Goal: Task Accomplishment & Management: Use online tool/utility

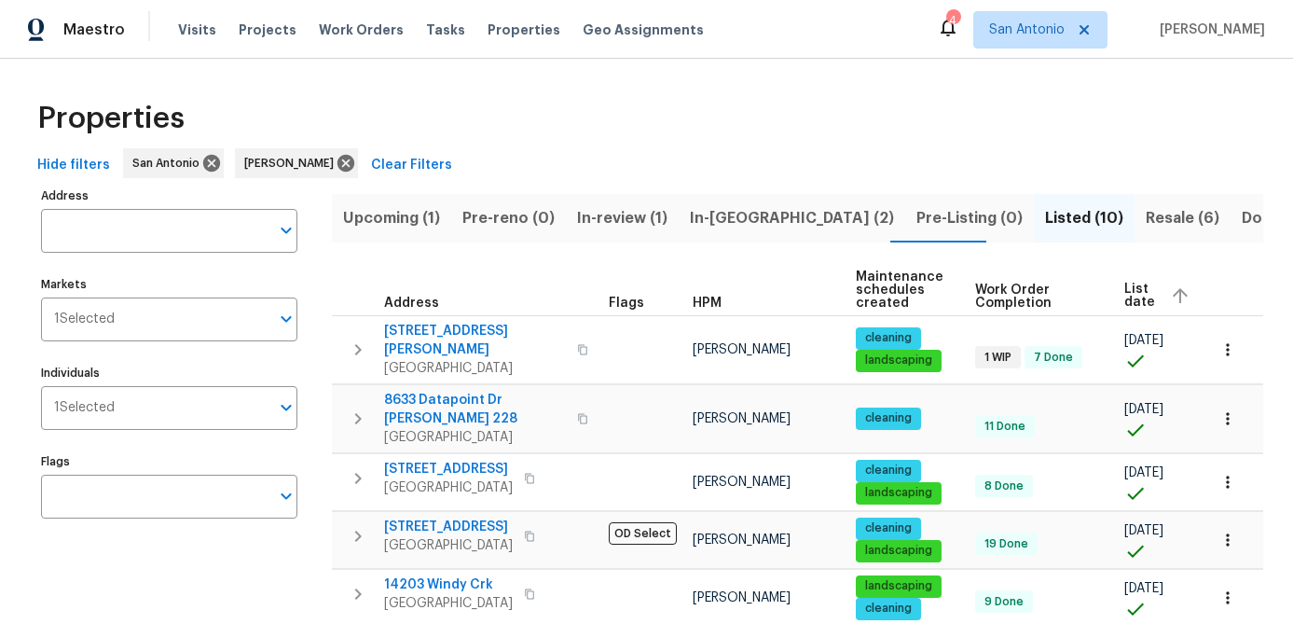
click at [382, 224] on span "Upcoming (1)" at bounding box center [391, 218] width 97 height 26
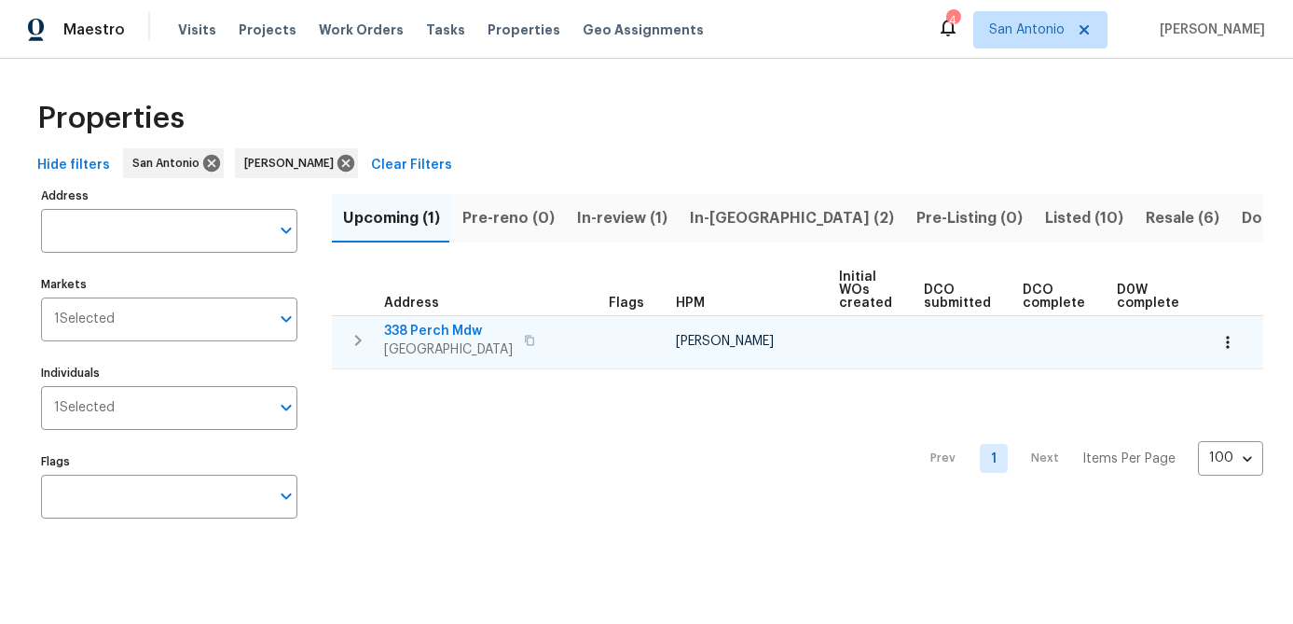
click at [1235, 343] on icon "button" at bounding box center [1228, 342] width 19 height 19
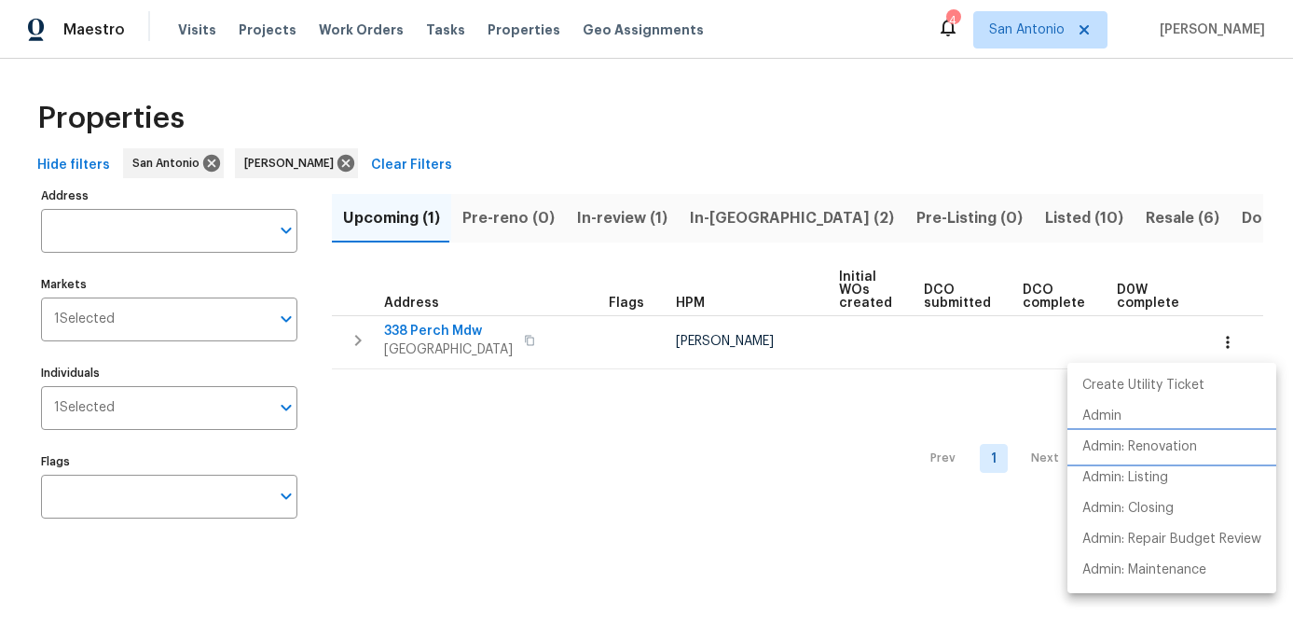
click at [1162, 440] on p "Admin: Renovation" at bounding box center [1140, 447] width 115 height 20
click at [434, 492] on div at bounding box center [646, 312] width 1293 height 624
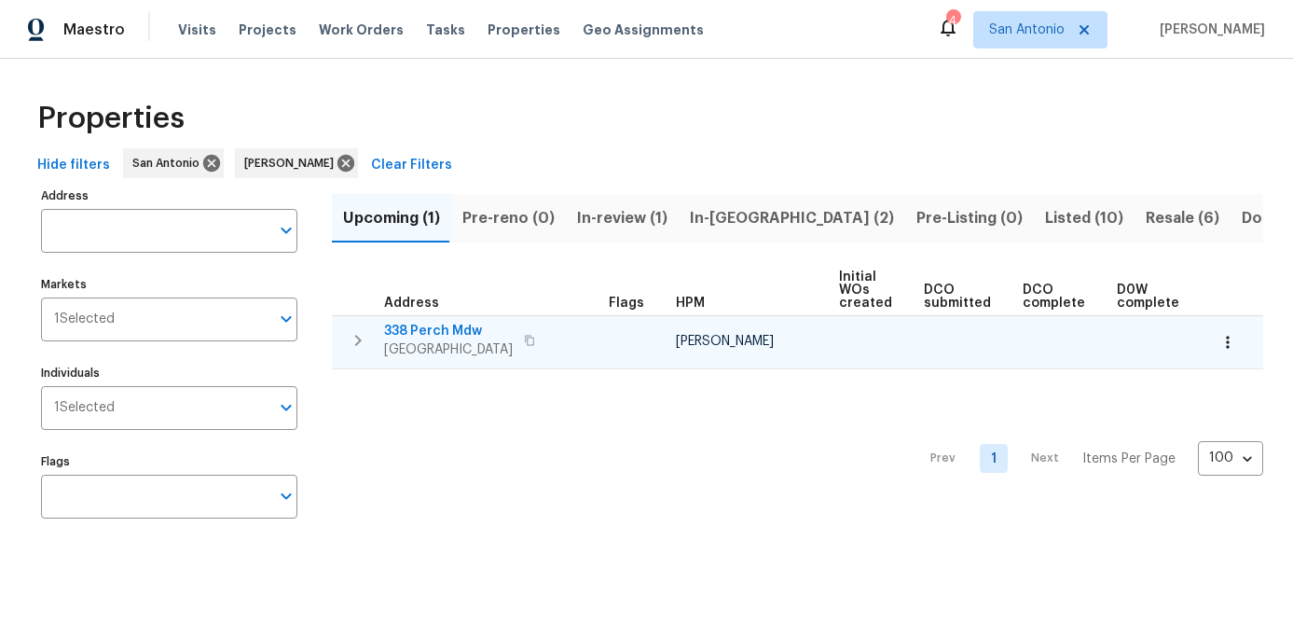
click at [435, 338] on span "338 Perch Mdw" at bounding box center [448, 331] width 129 height 19
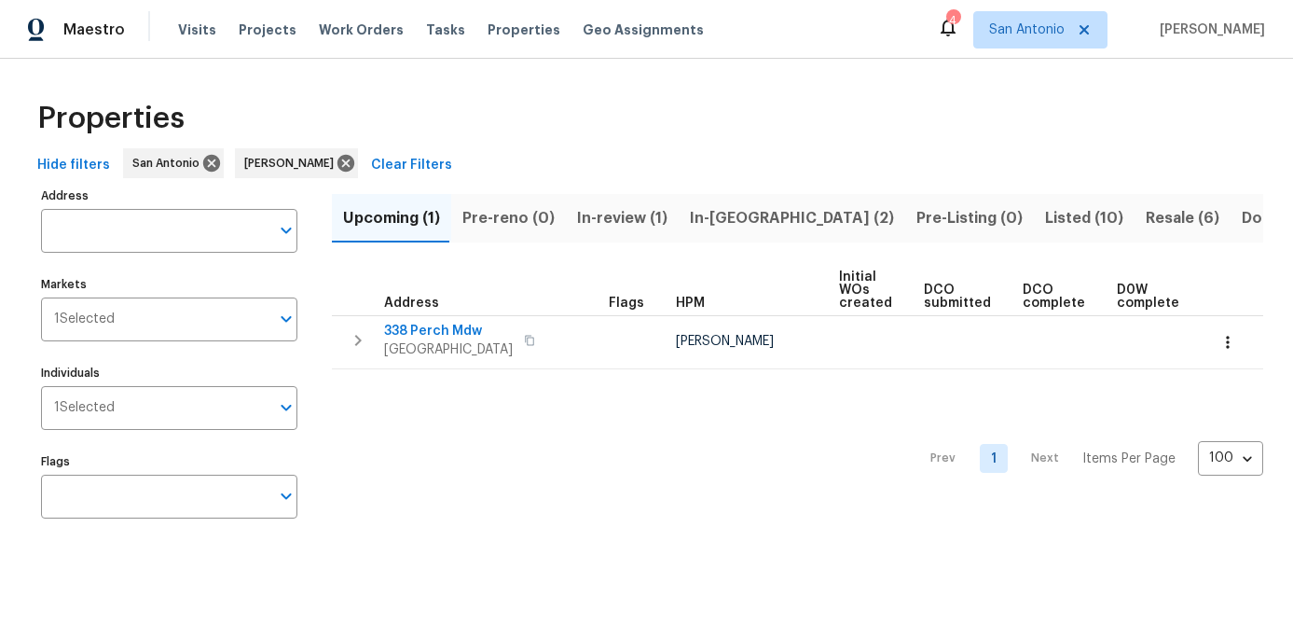
click at [615, 216] on span "In-review (1)" at bounding box center [622, 218] width 90 height 26
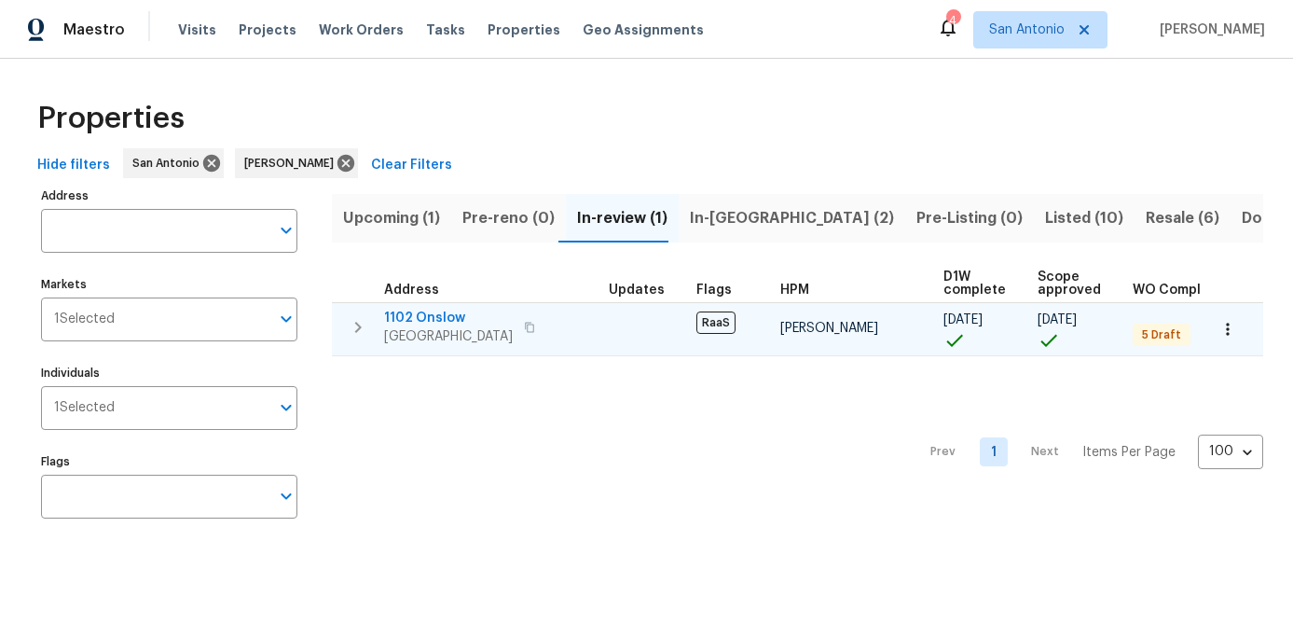
click at [419, 333] on span "San Antonio, TX 78202" at bounding box center [448, 336] width 129 height 19
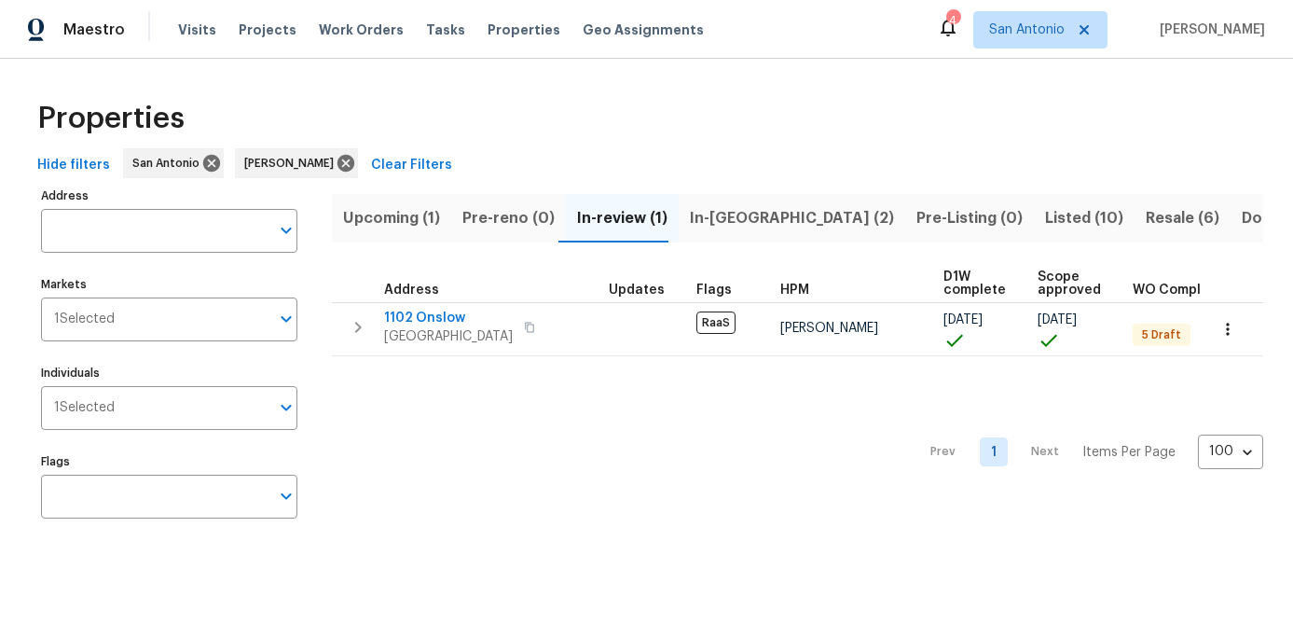
click at [715, 220] on span "In-reno (2)" at bounding box center [792, 218] width 204 height 26
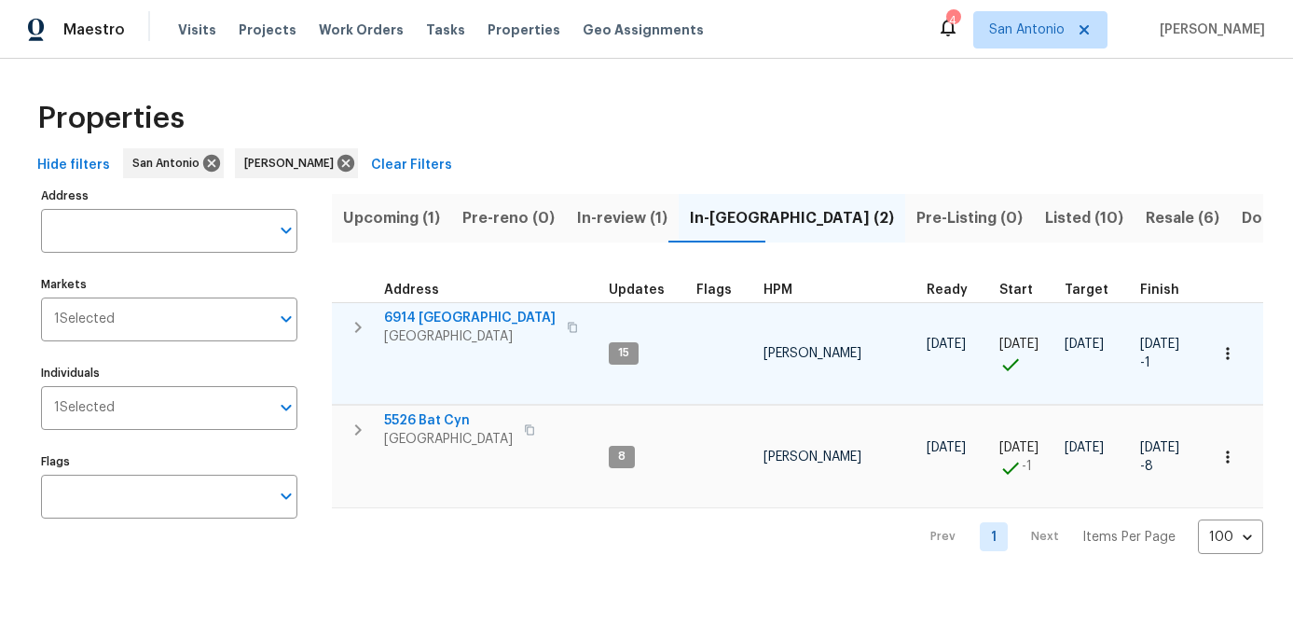
click at [1227, 359] on icon "button" at bounding box center [1227, 353] width 3 height 12
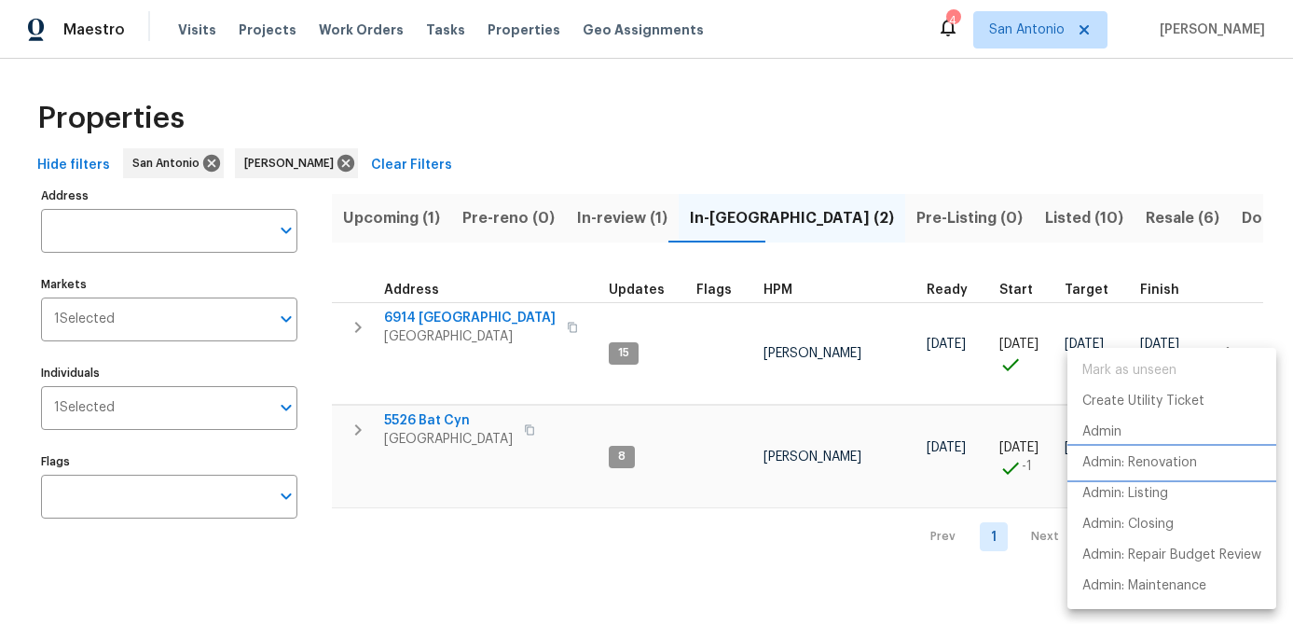
click at [1139, 459] on p "Admin: Renovation" at bounding box center [1140, 463] width 115 height 20
click at [891, 367] on div at bounding box center [646, 312] width 1293 height 624
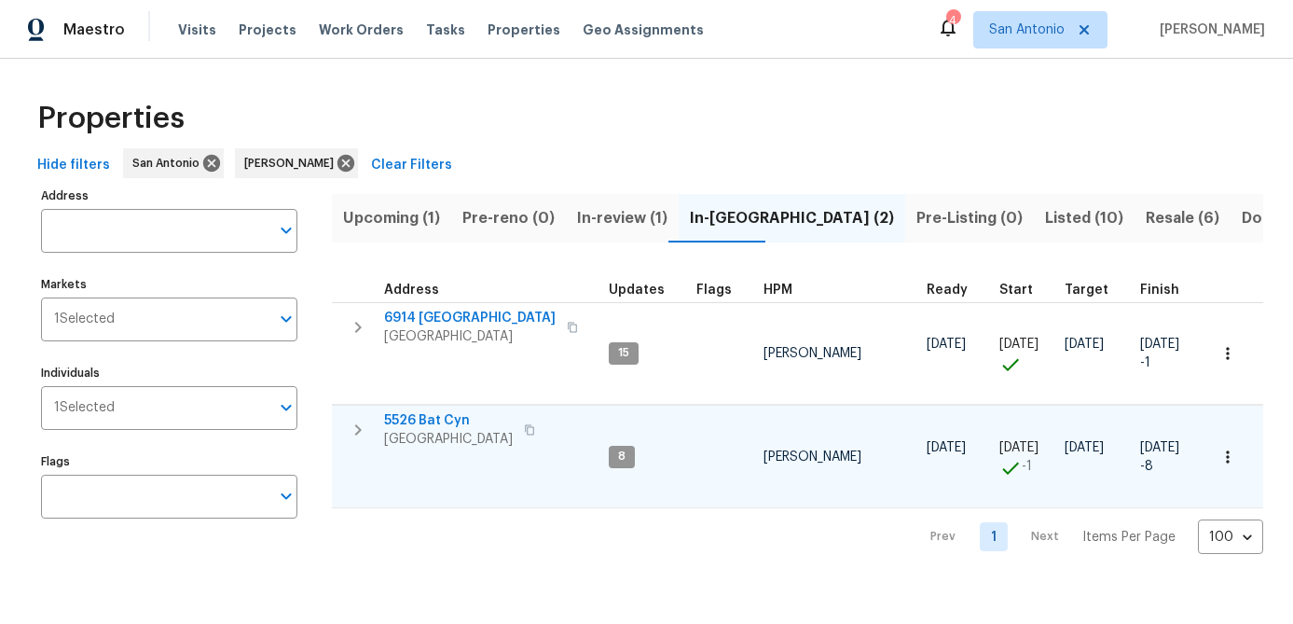
click at [1232, 454] on icon "button" at bounding box center [1228, 457] width 19 height 19
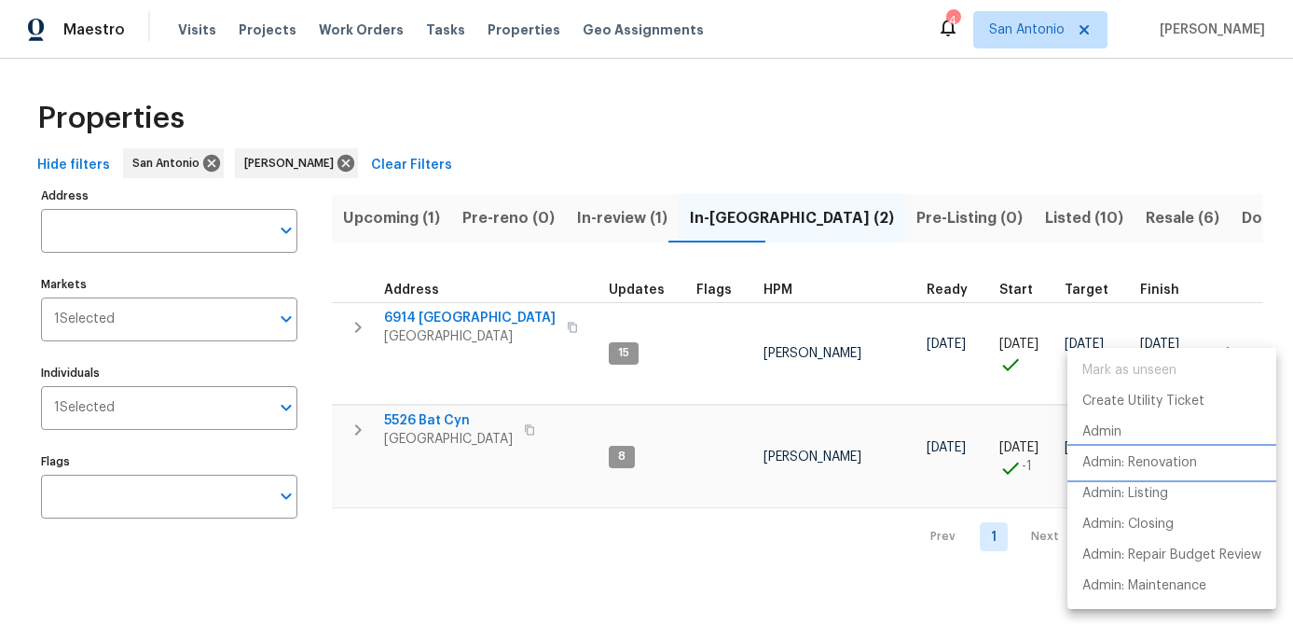
click at [1171, 463] on p "Admin: Renovation" at bounding box center [1140, 463] width 115 height 20
click at [435, 537] on div at bounding box center [646, 312] width 1293 height 624
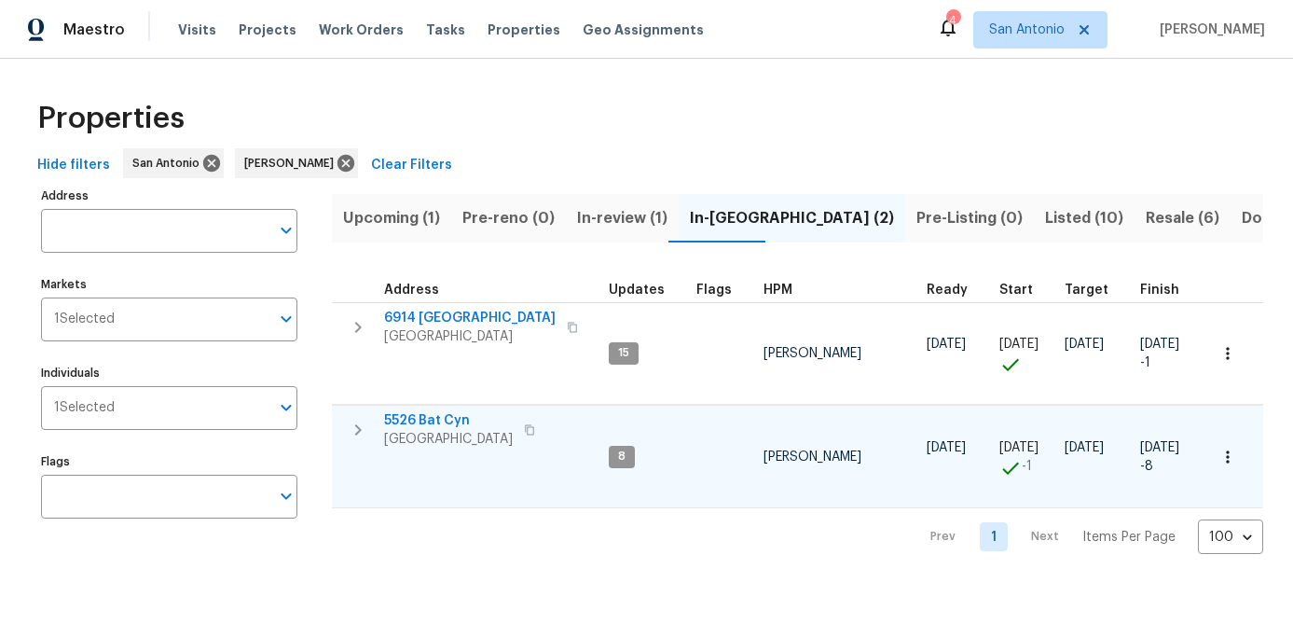
click at [423, 436] on span "San Antonio, TX 78252" at bounding box center [448, 439] width 129 height 19
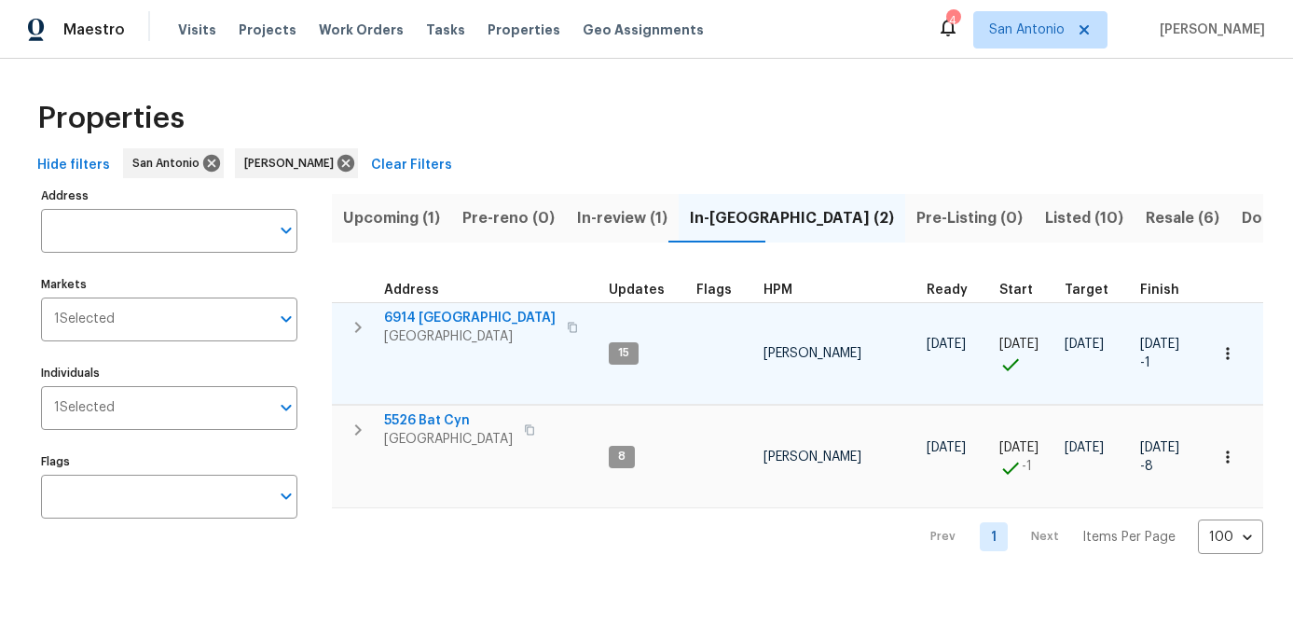
click at [431, 329] on span "San Antonio, TX 78242" at bounding box center [470, 336] width 172 height 19
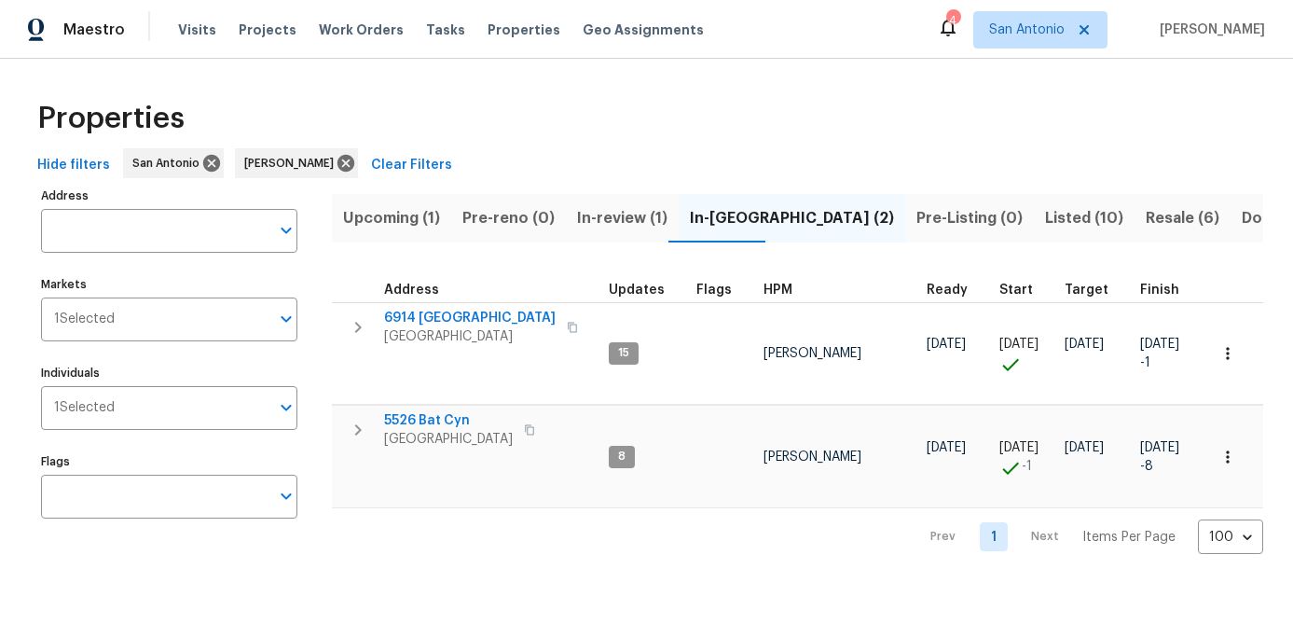
click at [1045, 228] on span "Listed (10)" at bounding box center [1084, 218] width 78 height 26
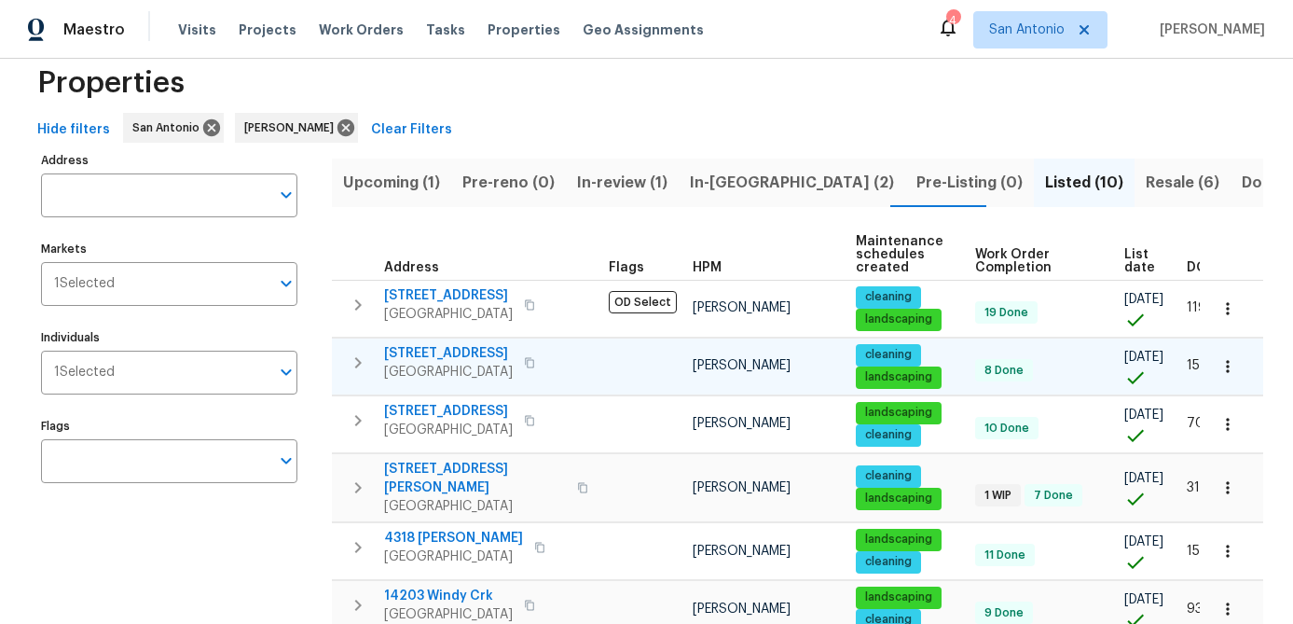
scroll to position [38, 0]
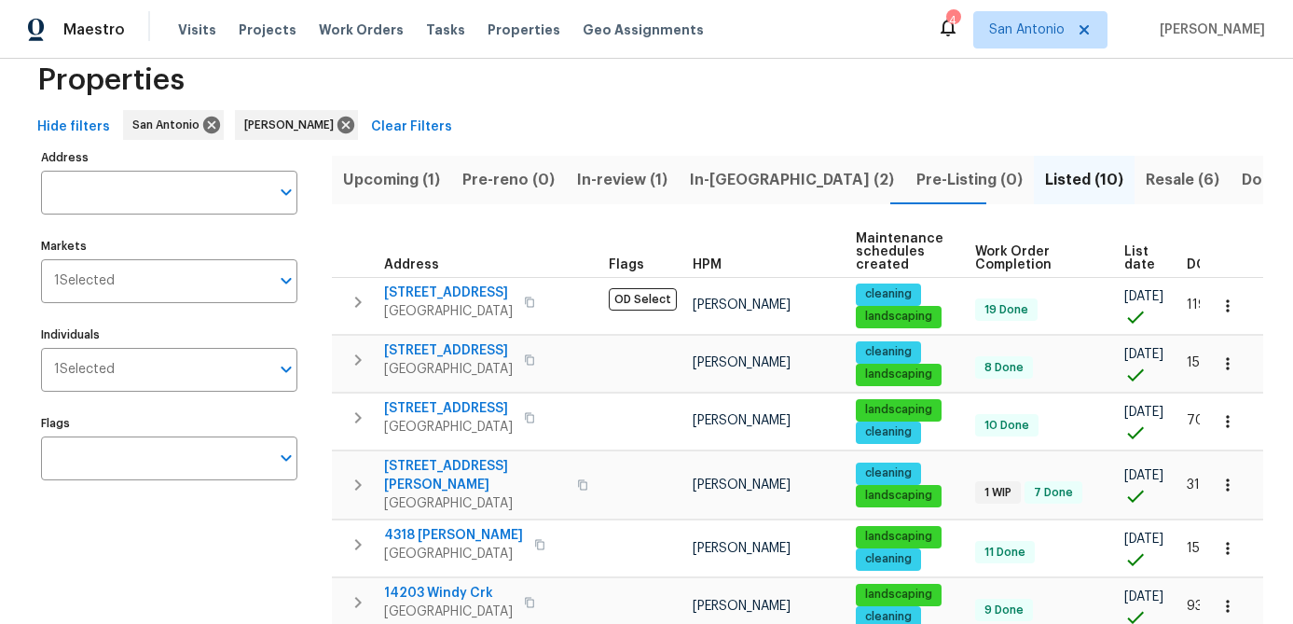
click at [1117, 269] on th "List date" at bounding box center [1148, 252] width 62 height 51
click at [1129, 265] on span "List date" at bounding box center [1140, 258] width 31 height 26
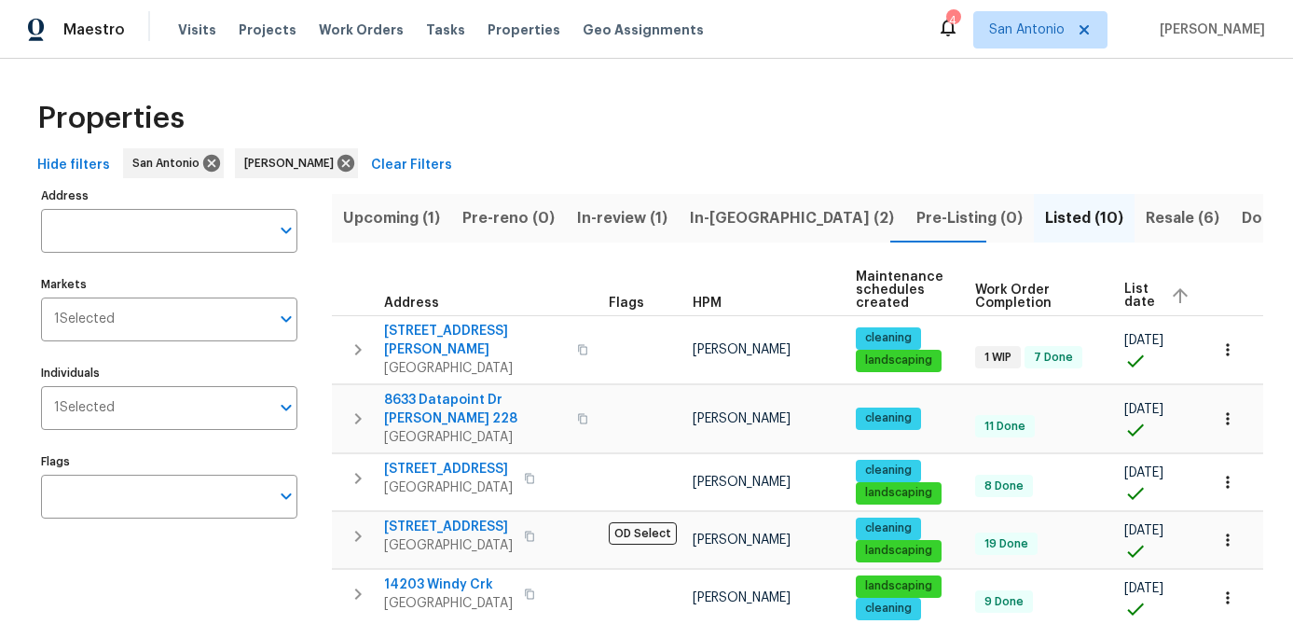
click at [1146, 219] on span "Resale (6)" at bounding box center [1183, 218] width 74 height 26
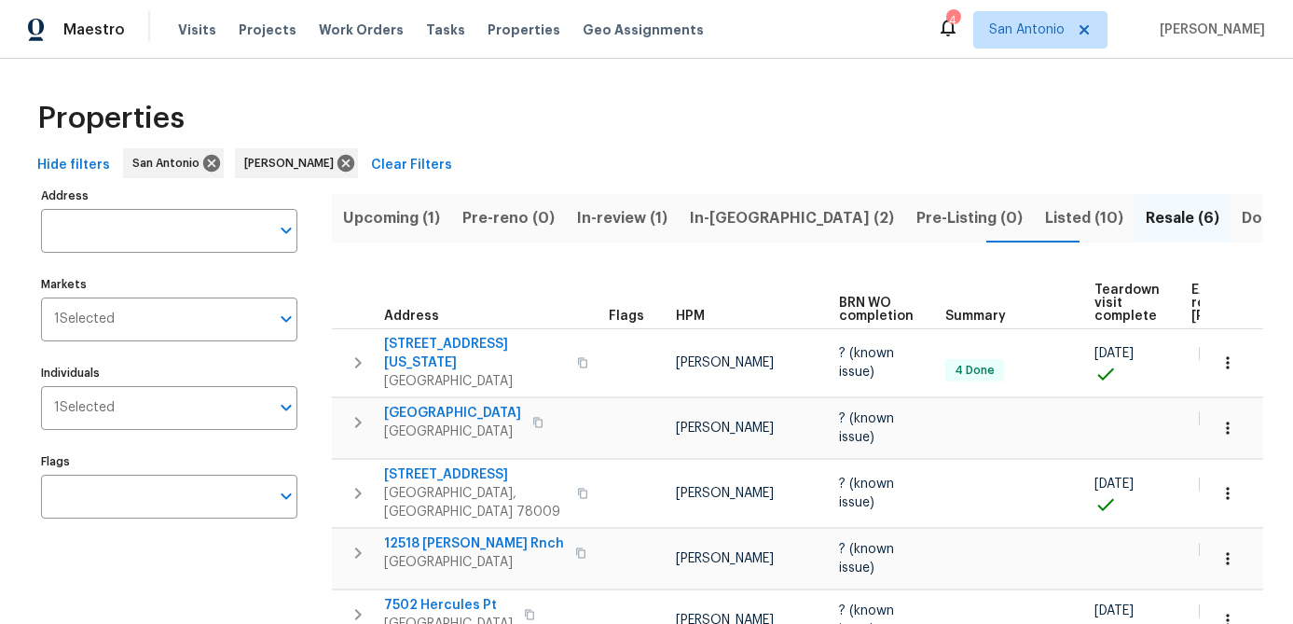
click at [1196, 309] on span "Expected resale COE" at bounding box center [1244, 302] width 105 height 39
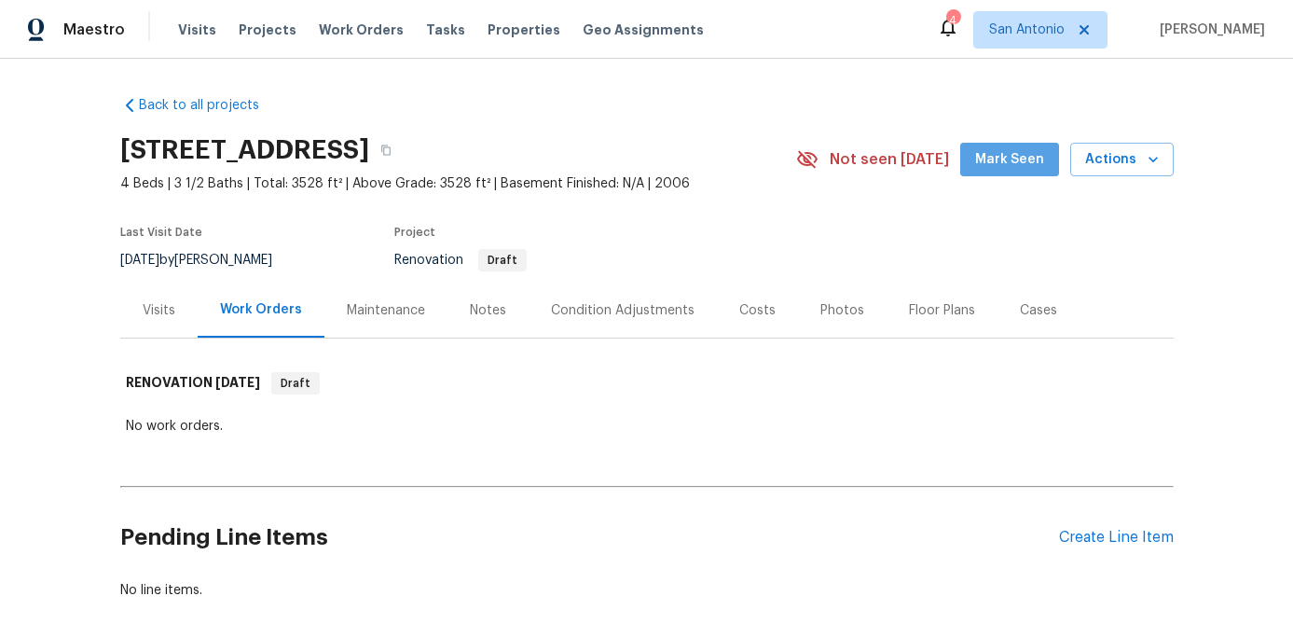
click at [1018, 158] on span "Mark Seen" at bounding box center [1009, 159] width 69 height 23
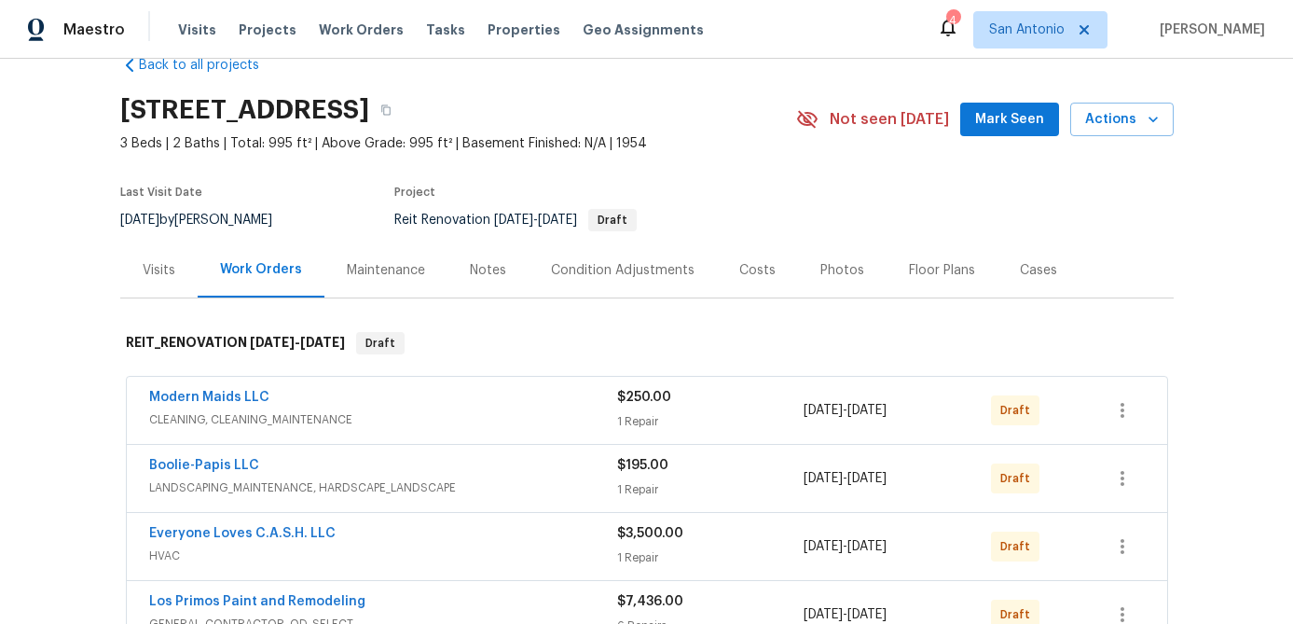
scroll to position [42, 0]
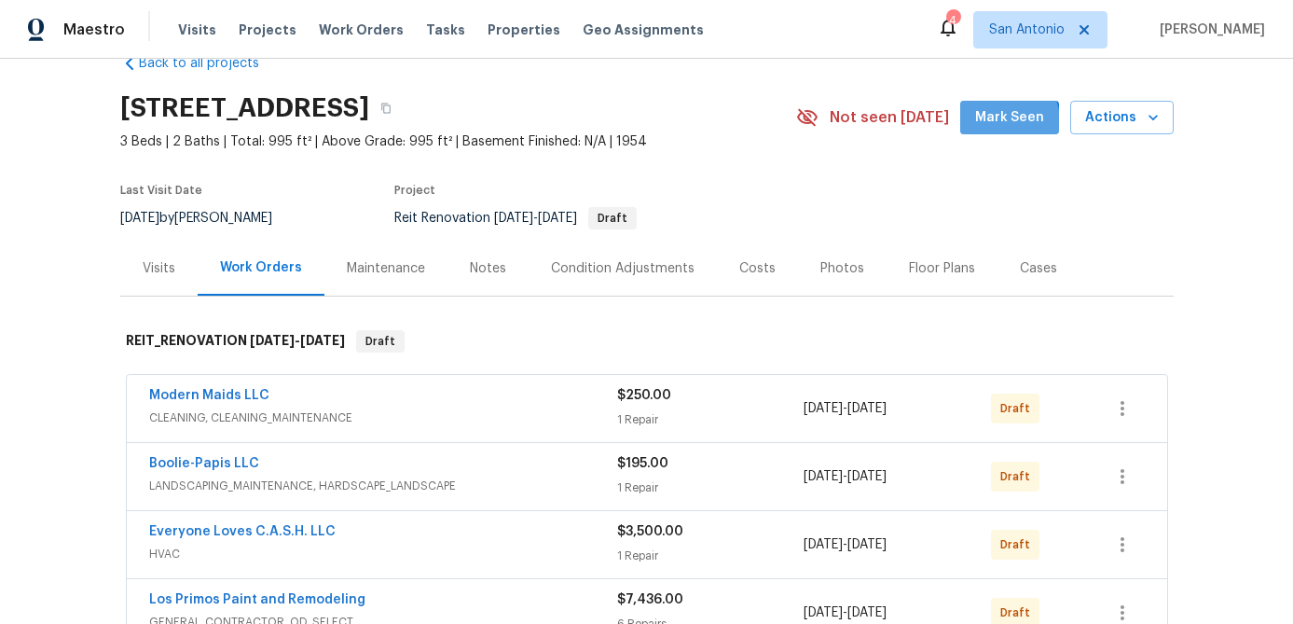
click at [1005, 121] on span "Mark Seen" at bounding box center [1009, 117] width 69 height 23
click at [476, 274] on div "Notes" at bounding box center [488, 268] width 36 height 19
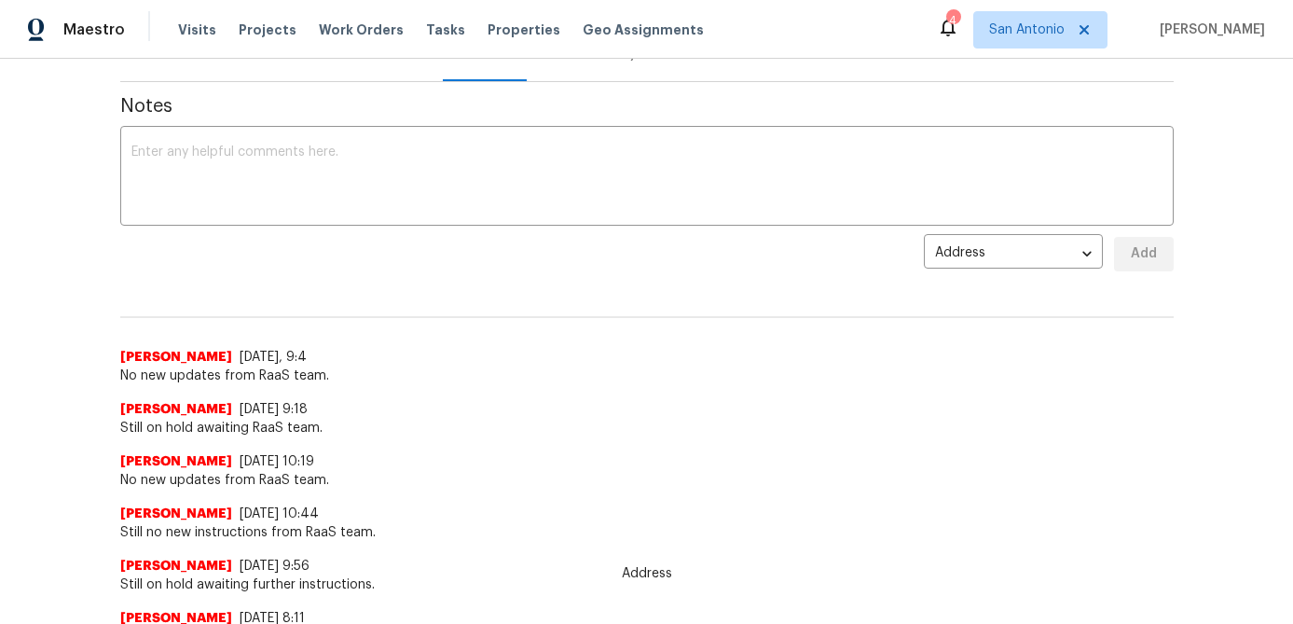
scroll to position [262, 0]
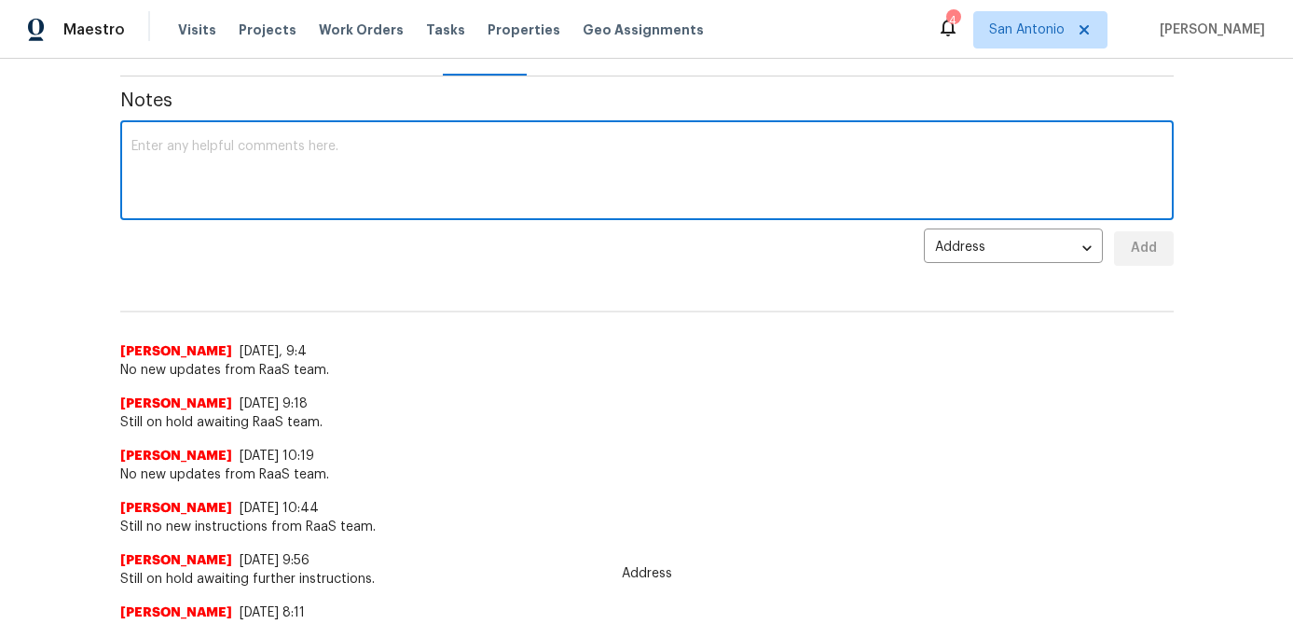
click at [407, 192] on textarea at bounding box center [646, 172] width 1031 height 65
type textarea "Still on hold awaiting further instructions from RaaS team."
click at [1145, 235] on button "Add" at bounding box center [1144, 248] width 60 height 35
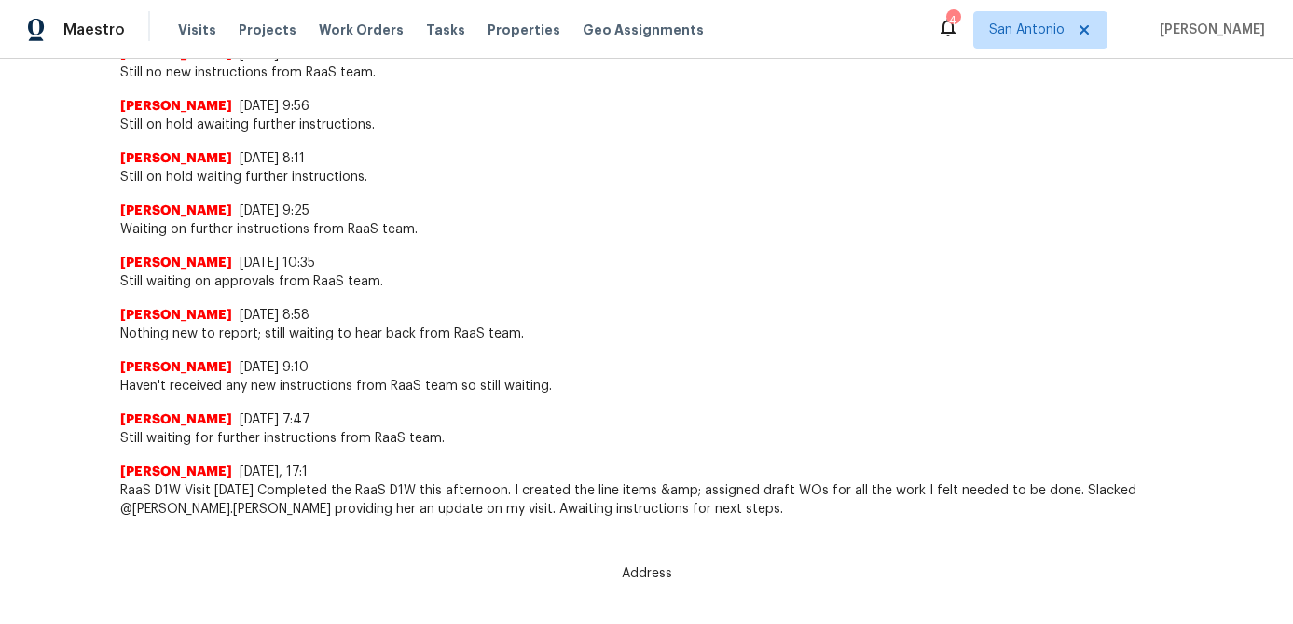
scroll to position [0, 0]
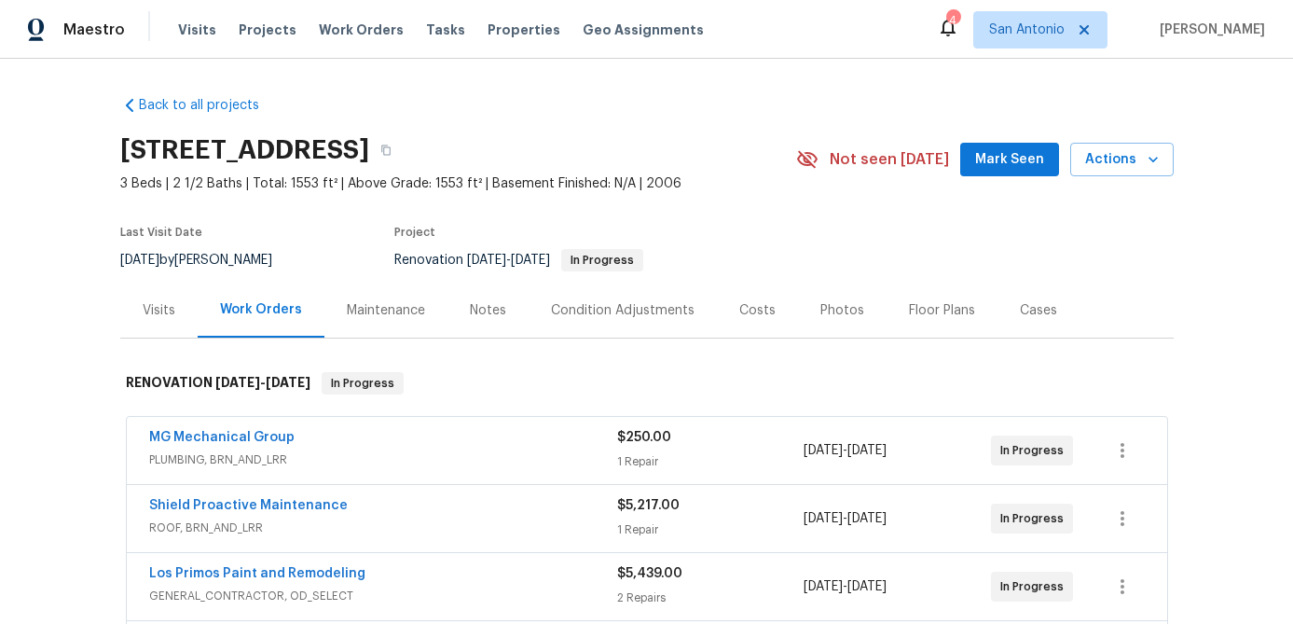
click at [996, 168] on span "Mark Seen" at bounding box center [1009, 159] width 69 height 23
click at [1167, 163] on button "Actions" at bounding box center [1122, 160] width 104 height 35
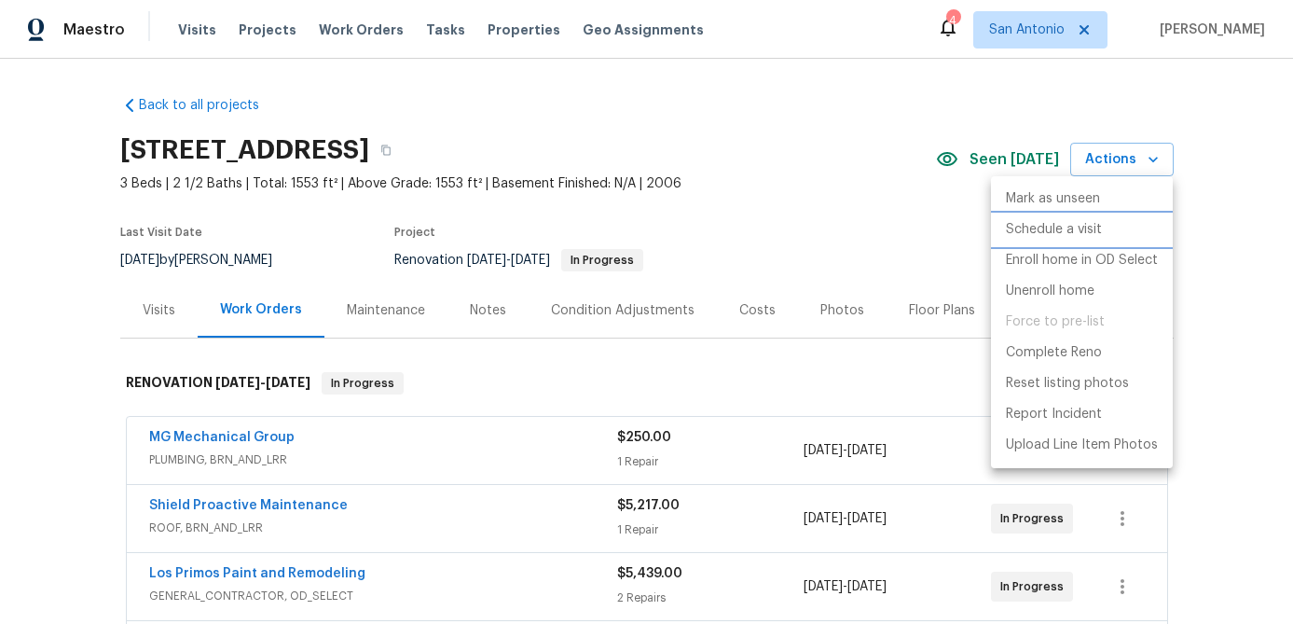
click at [1079, 233] on p "Schedule a visit" at bounding box center [1054, 230] width 96 height 20
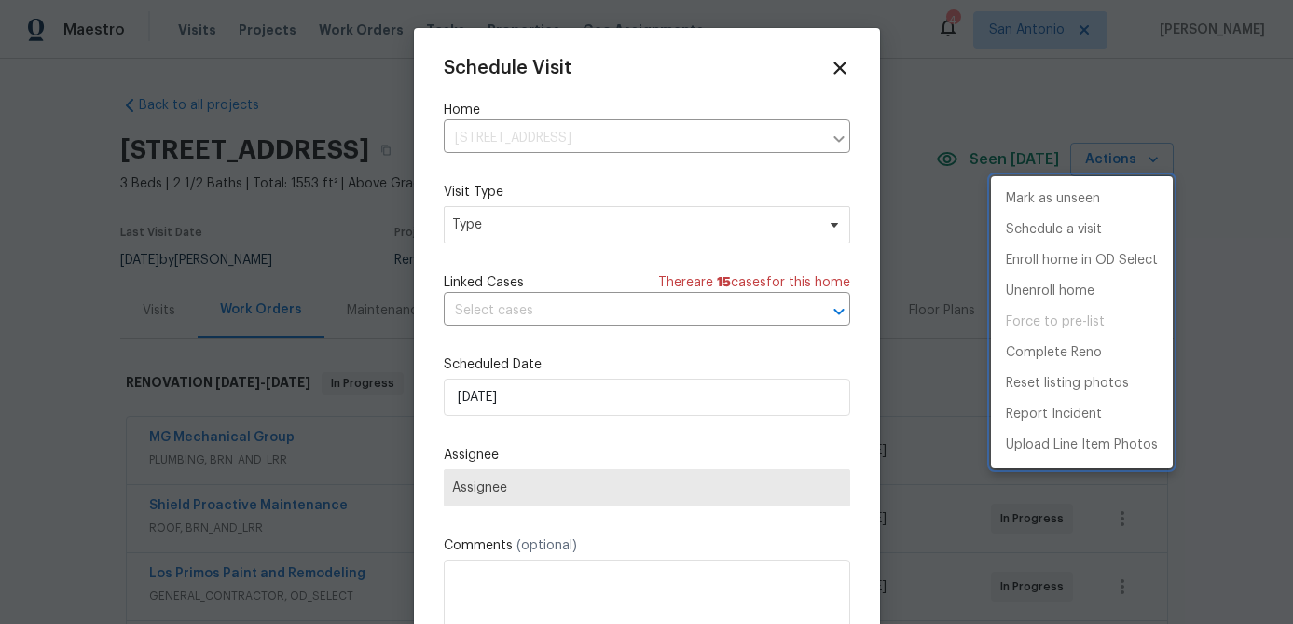
click at [660, 209] on div at bounding box center [646, 312] width 1293 height 624
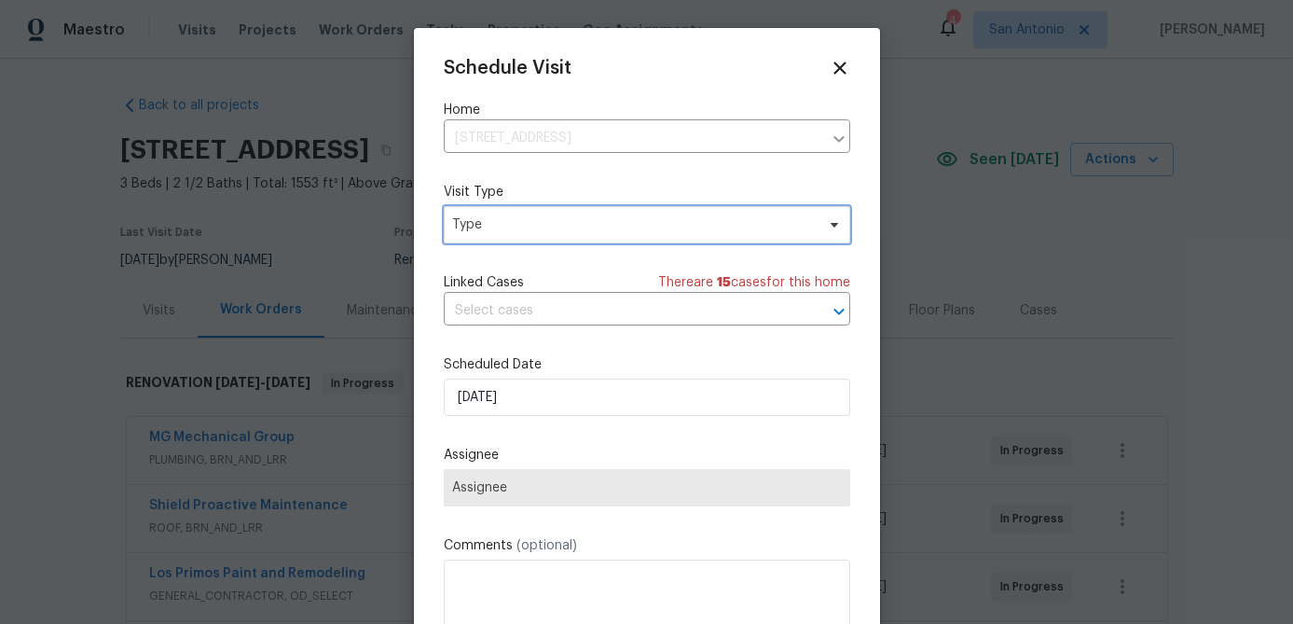
click at [656, 228] on span "Type" at bounding box center [633, 224] width 363 height 19
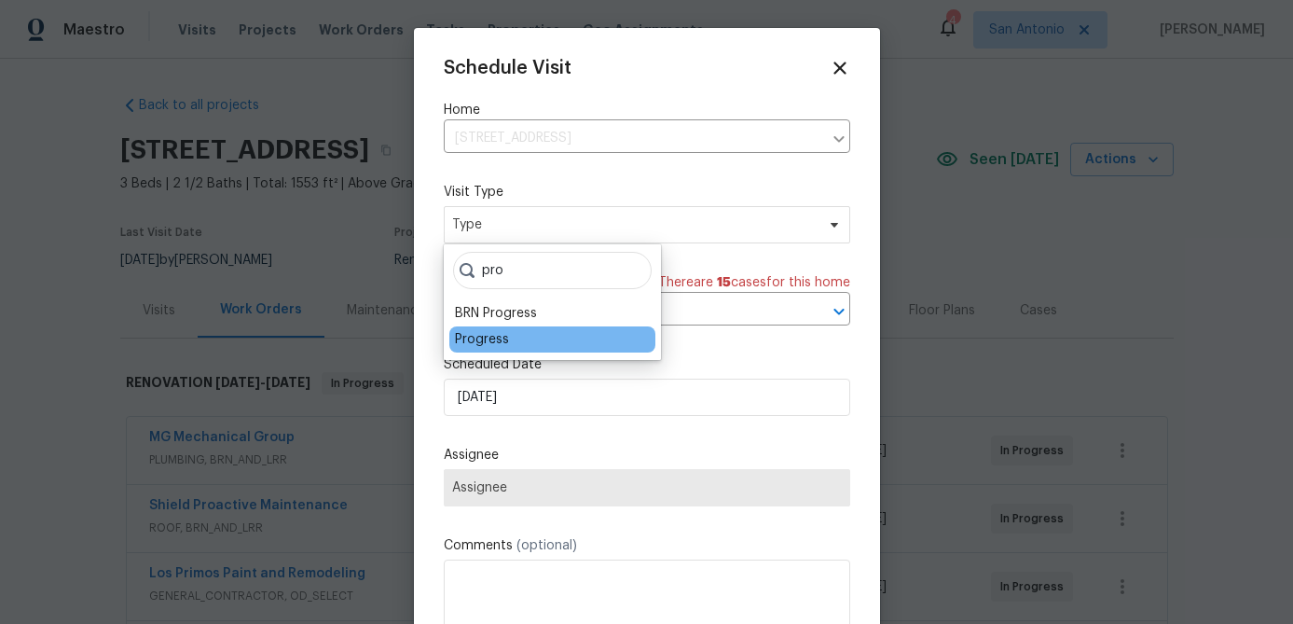
type input "pro"
click at [497, 337] on div "Progress" at bounding box center [482, 339] width 54 height 19
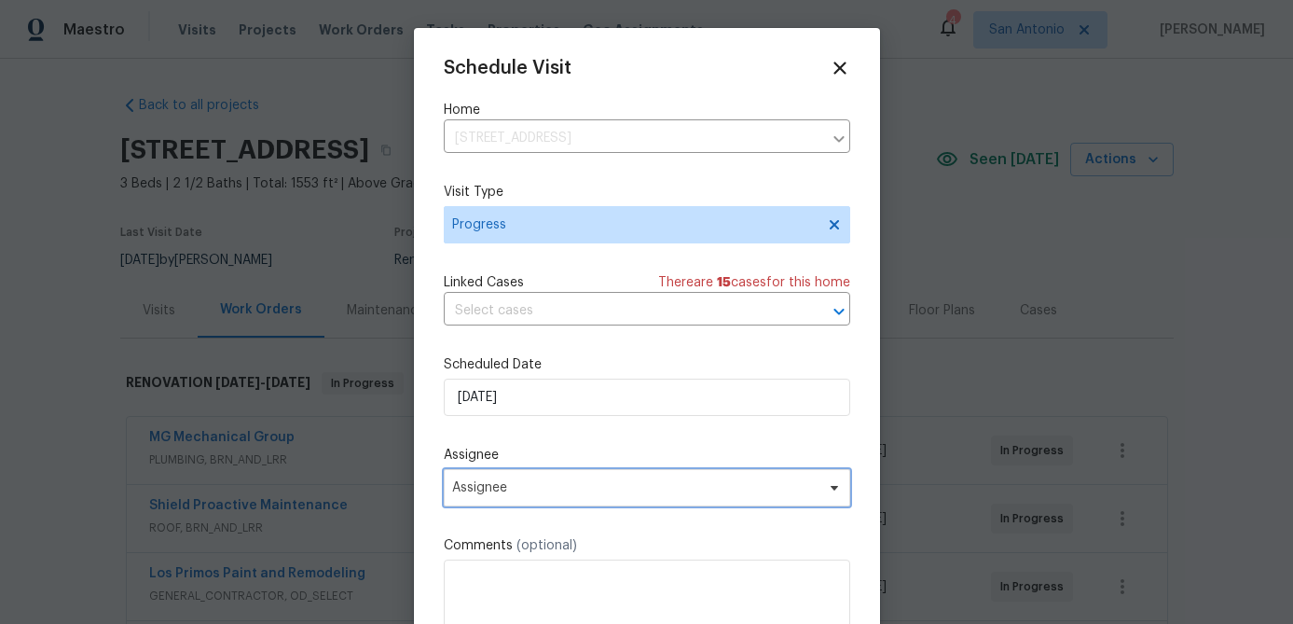
click at [529, 487] on span "Assignee" at bounding box center [635, 487] width 366 height 15
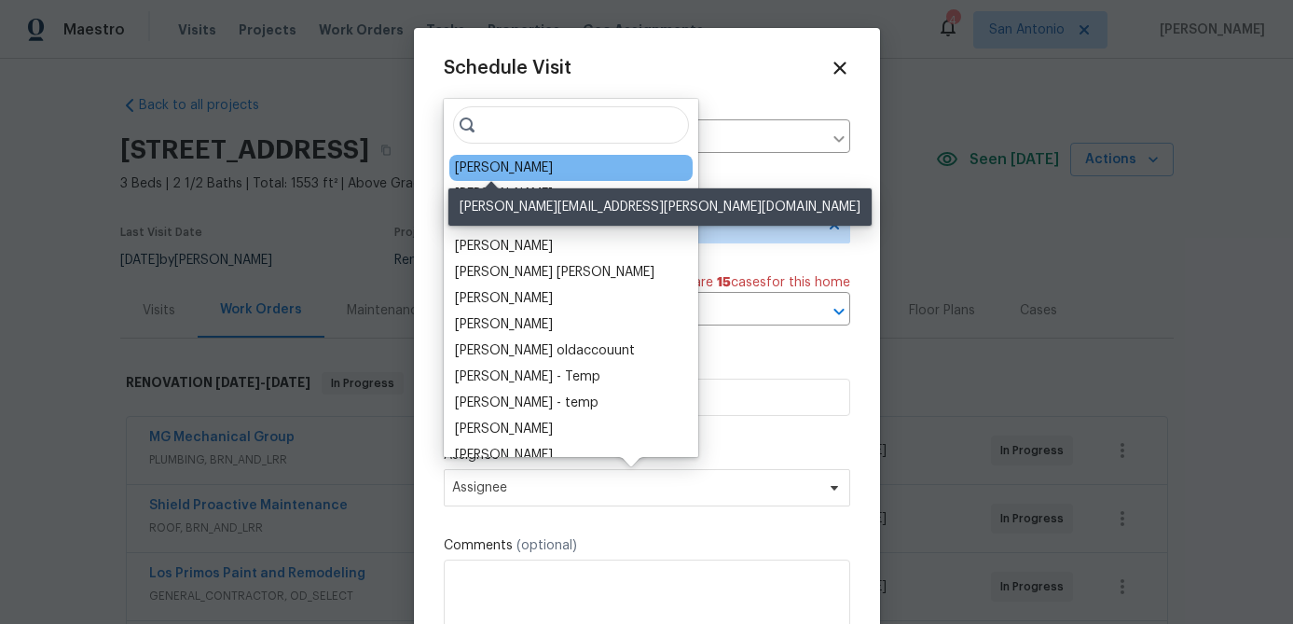
click at [496, 166] on div "[PERSON_NAME]" at bounding box center [504, 168] width 98 height 19
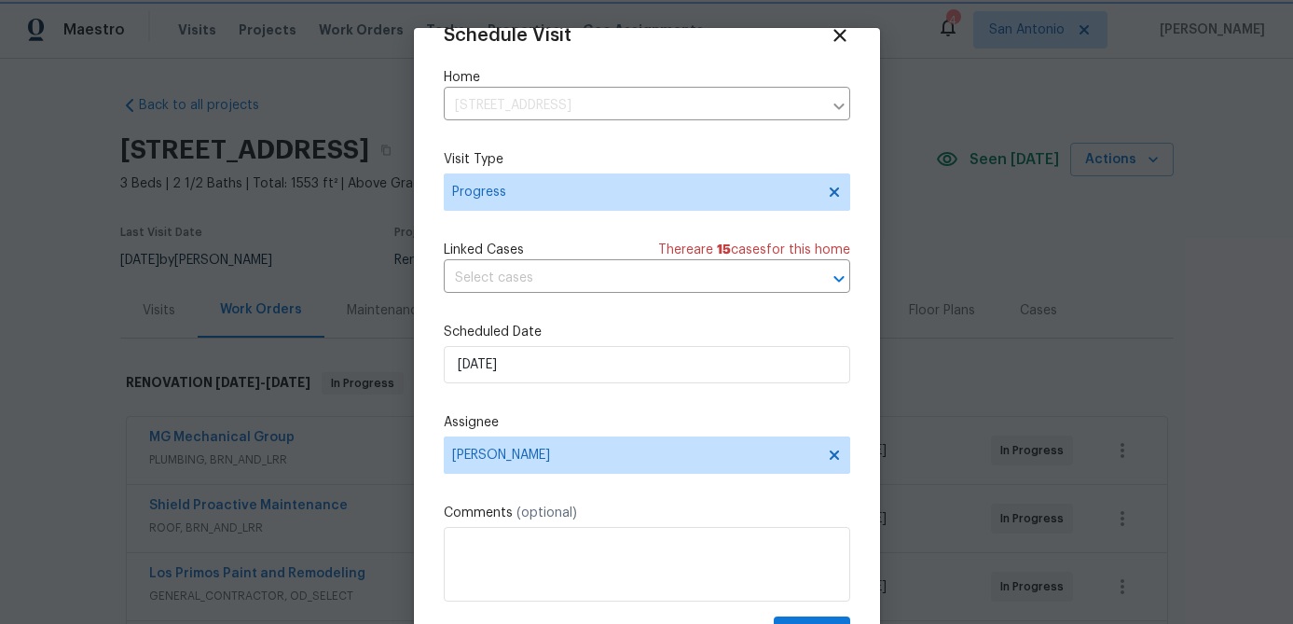
scroll to position [85, 0]
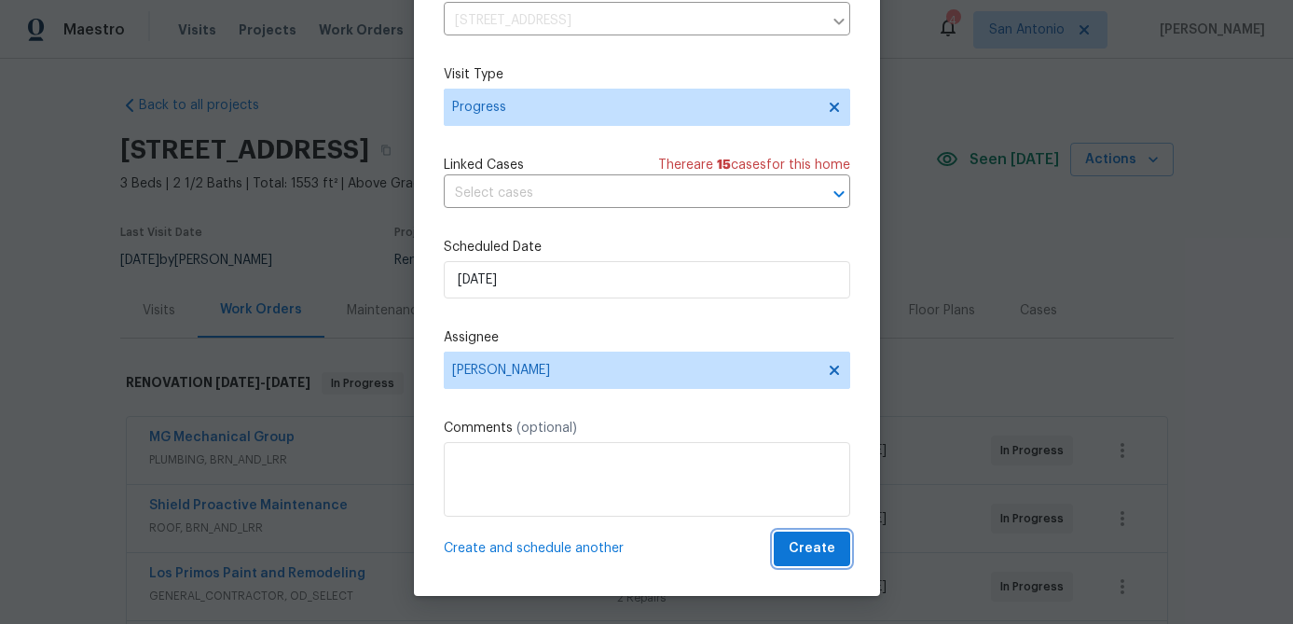
click at [810, 548] on span "Create" at bounding box center [812, 548] width 47 height 23
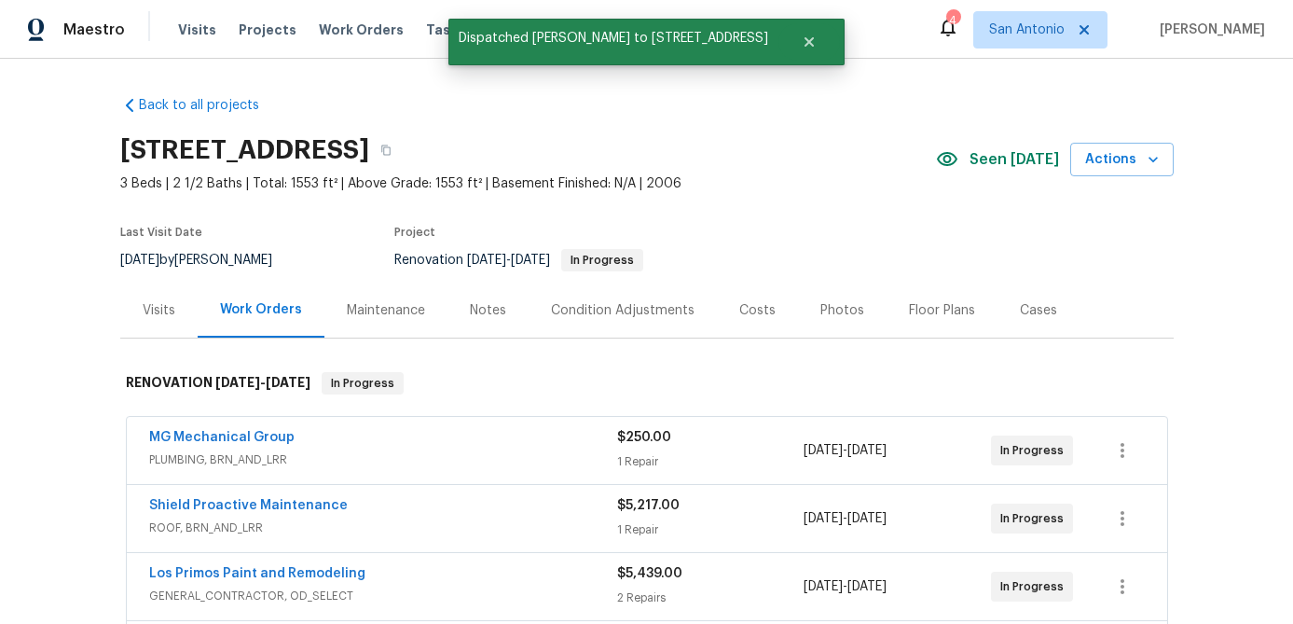
scroll to position [0, 0]
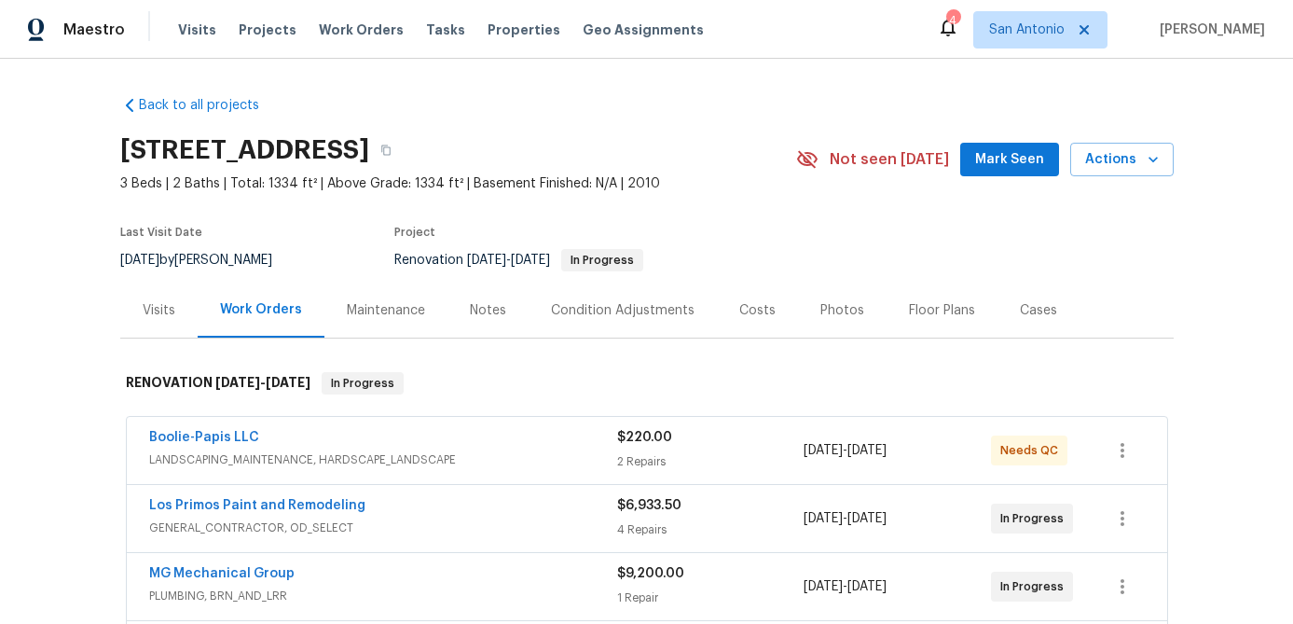
click at [1006, 163] on span "Mark Seen" at bounding box center [1009, 159] width 69 height 23
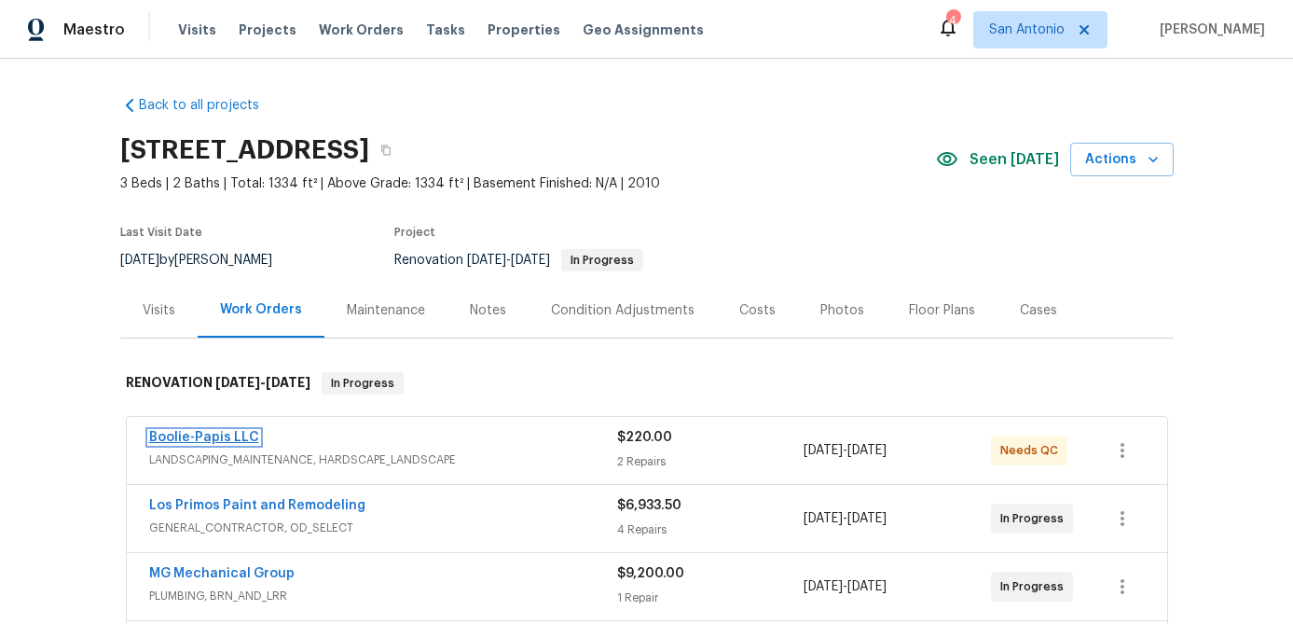
click at [237, 440] on link "Boolie-Papis LLC" at bounding box center [204, 437] width 110 height 13
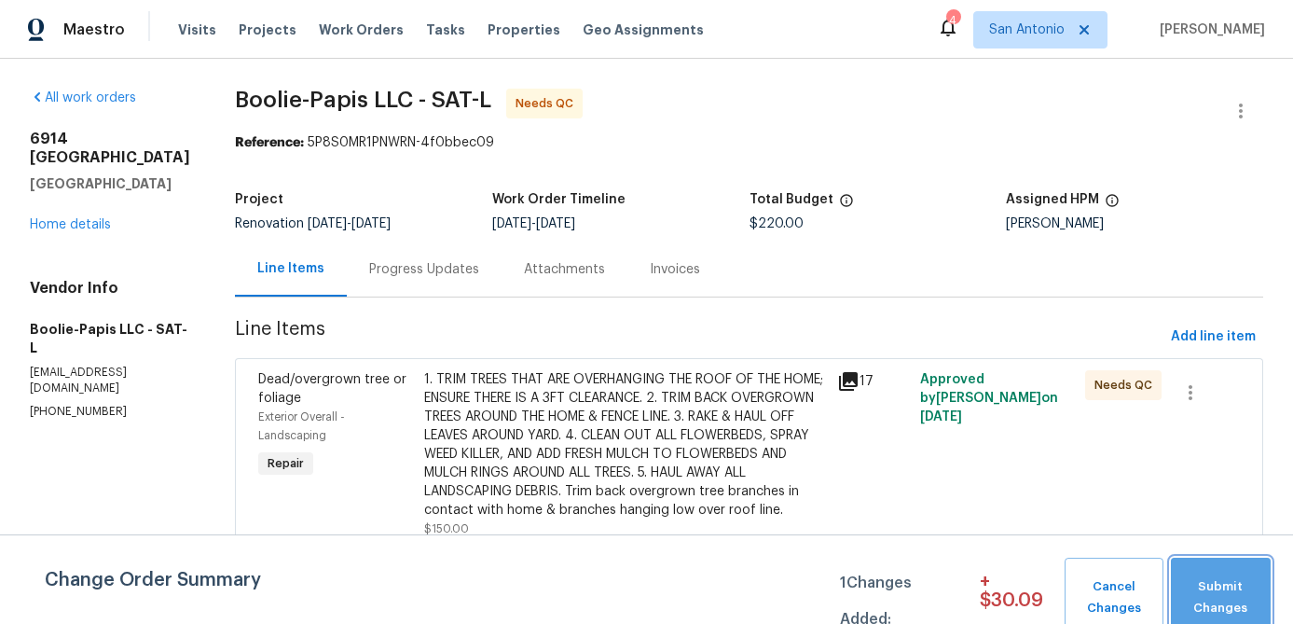
click at [1246, 593] on span "Submit Changes" at bounding box center [1221, 597] width 81 height 43
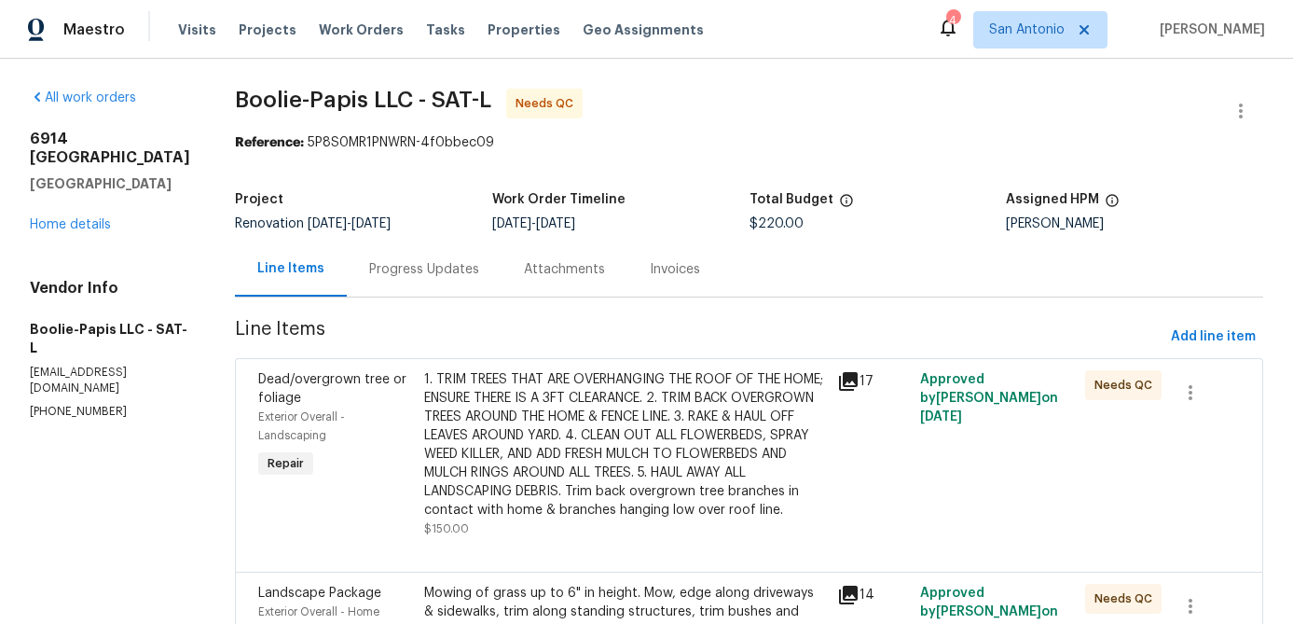
click at [415, 269] on div "Progress Updates" at bounding box center [424, 269] width 110 height 19
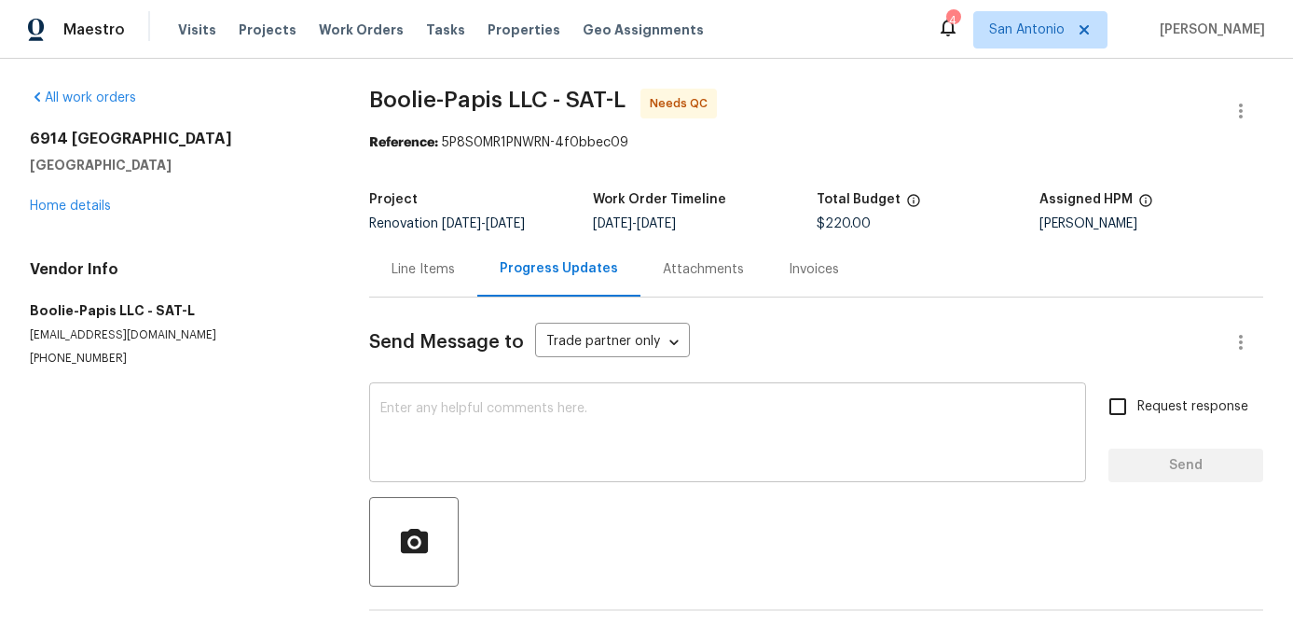
scroll to position [69, 0]
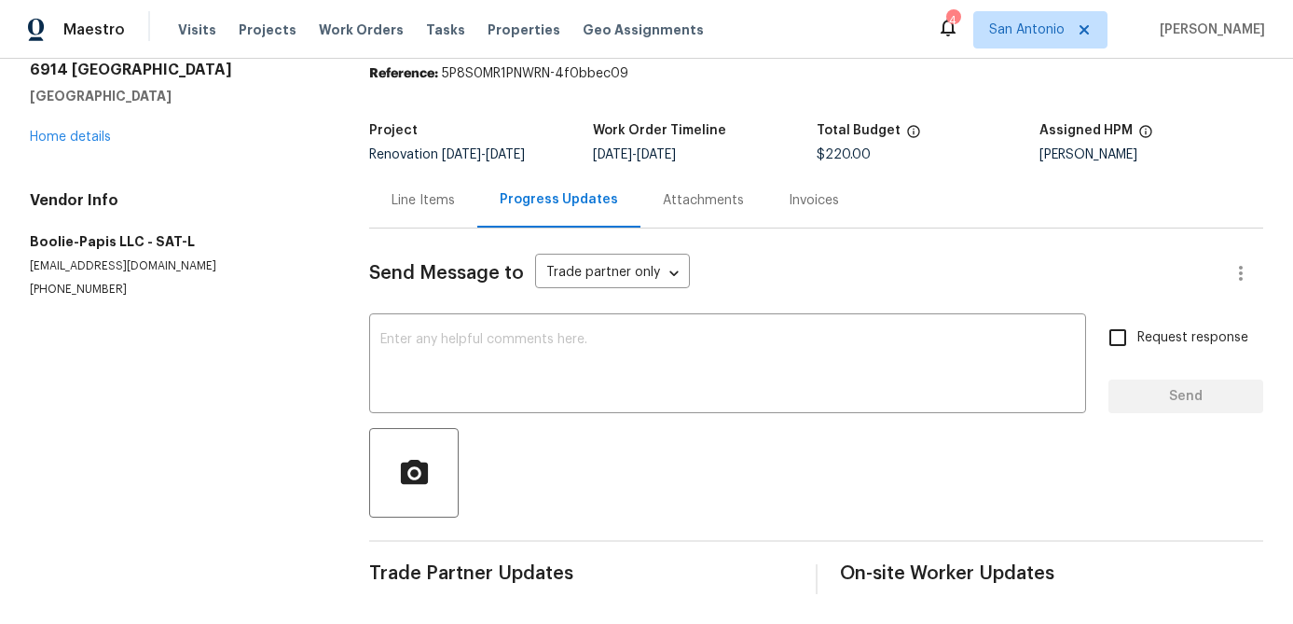
click at [415, 198] on div "Line Items" at bounding box center [423, 200] width 63 height 19
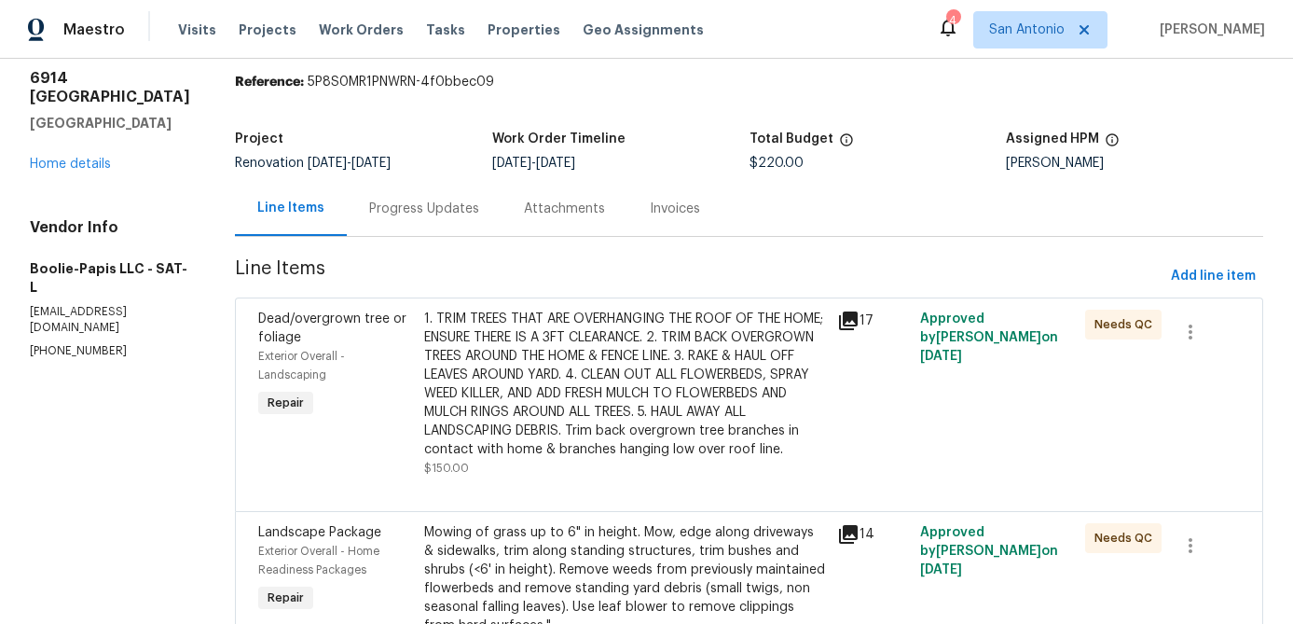
scroll to position [61, 0]
click at [511, 345] on div "1. TRIM TREES THAT ARE OVERHANGING THE ROOF OF THE HOME; ENSURE THERE IS A 3FT …" at bounding box center [625, 384] width 403 height 149
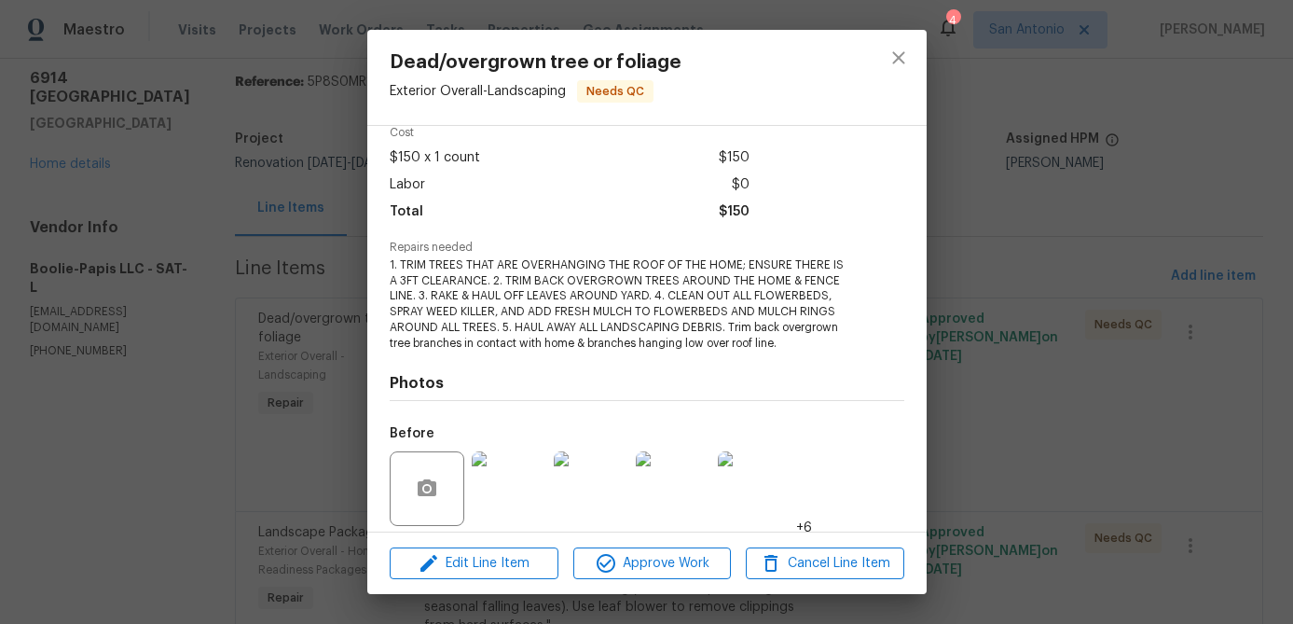
scroll to position [219, 0]
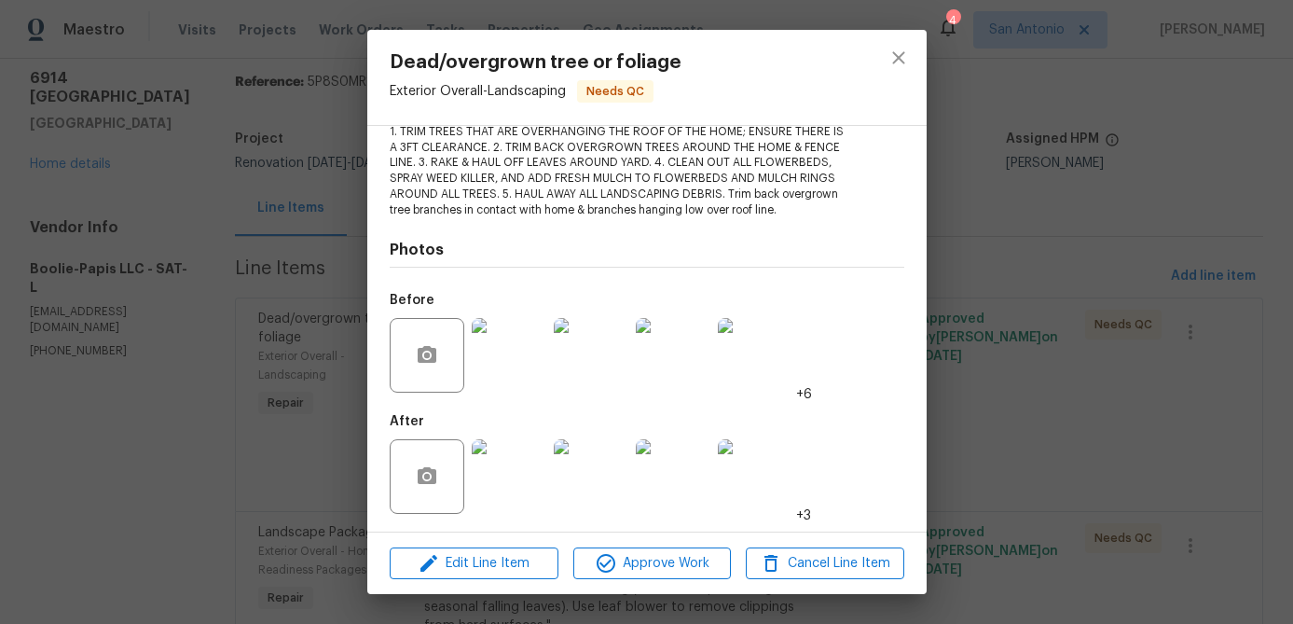
click at [532, 354] on img at bounding box center [509, 355] width 75 height 75
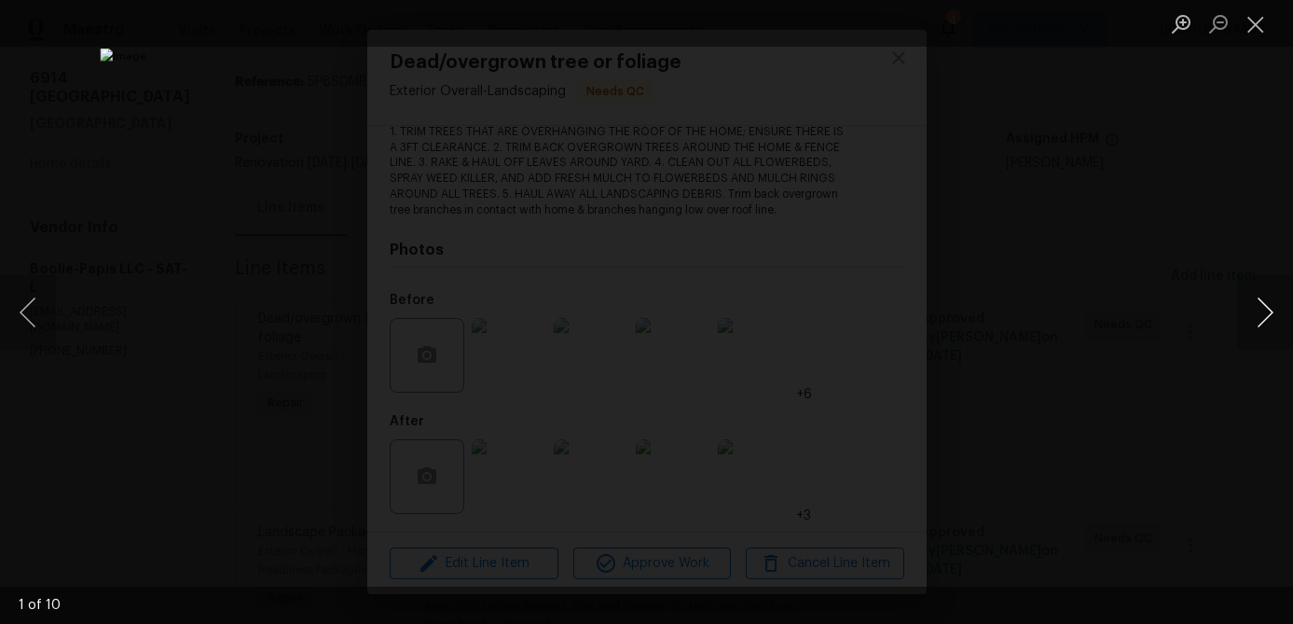
click at [1274, 313] on button "Next image" at bounding box center [1265, 312] width 56 height 75
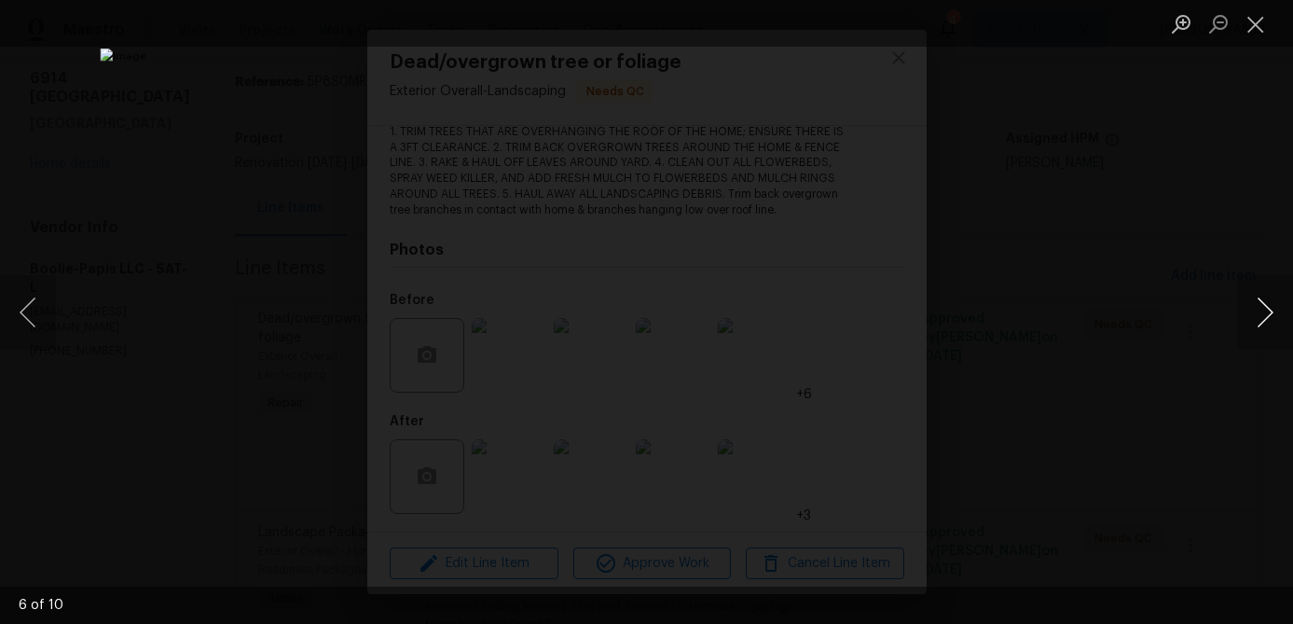
click at [1264, 308] on button "Next image" at bounding box center [1265, 312] width 56 height 75
click at [1260, 299] on button "Next image" at bounding box center [1265, 312] width 56 height 75
click at [1252, 29] on button "Close lightbox" at bounding box center [1255, 23] width 37 height 33
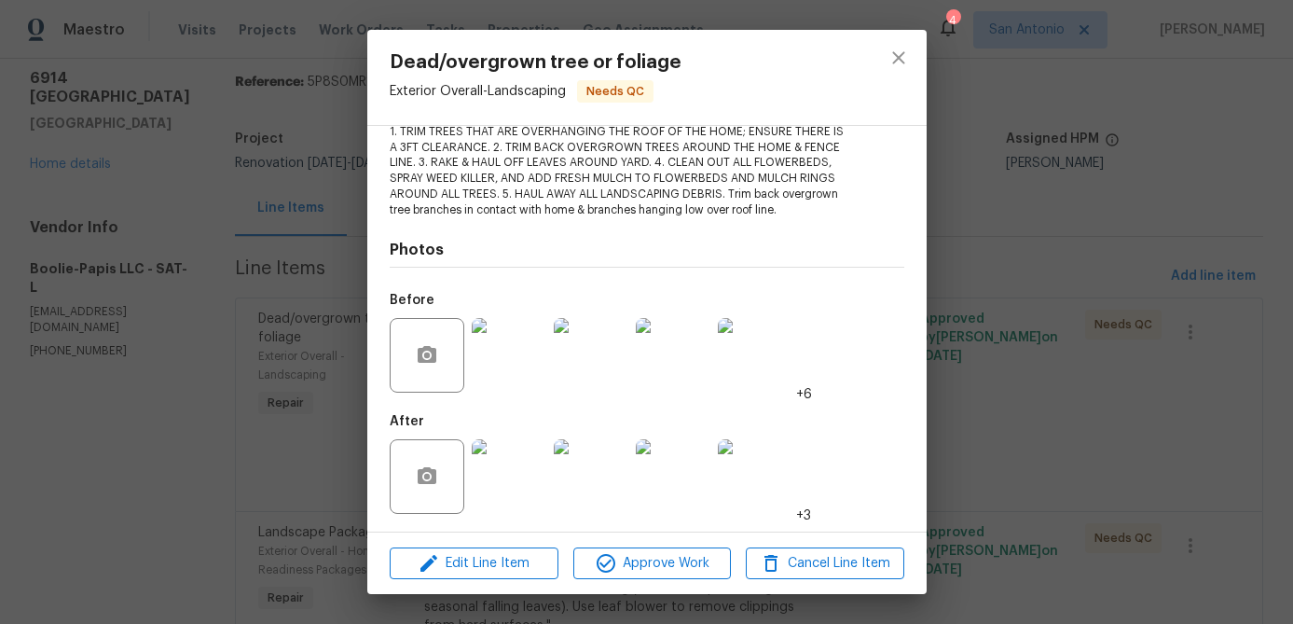
click at [508, 470] on img at bounding box center [509, 476] width 75 height 75
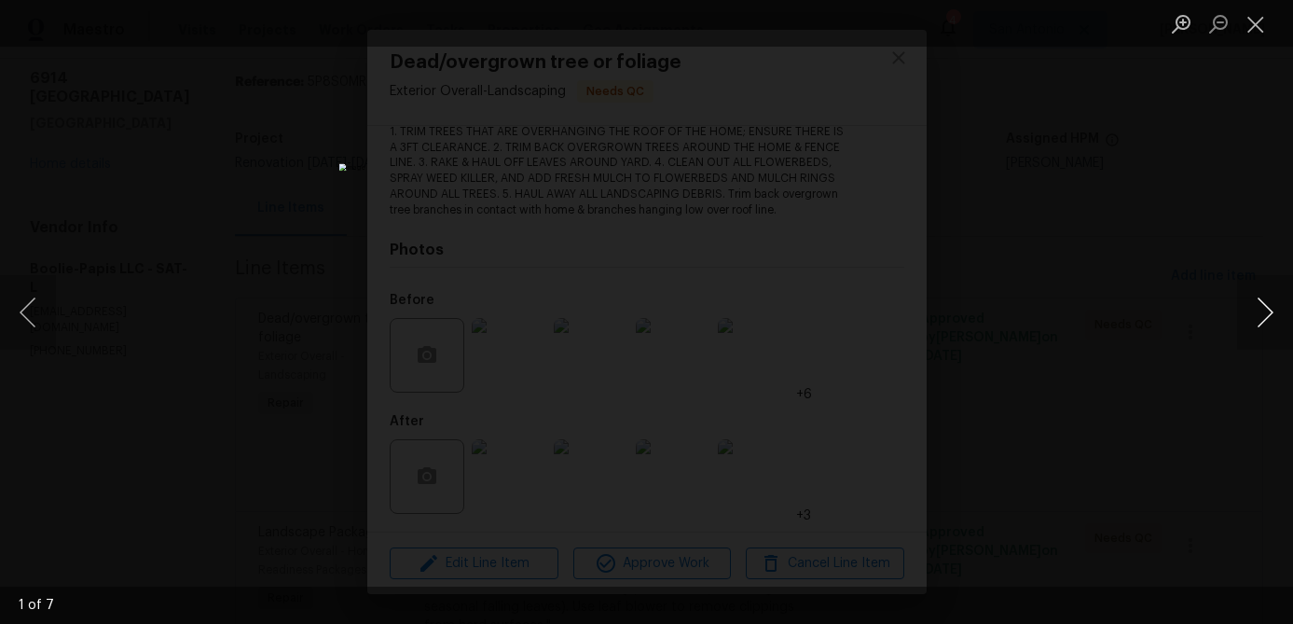
click at [1261, 315] on button "Next image" at bounding box center [1265, 312] width 56 height 75
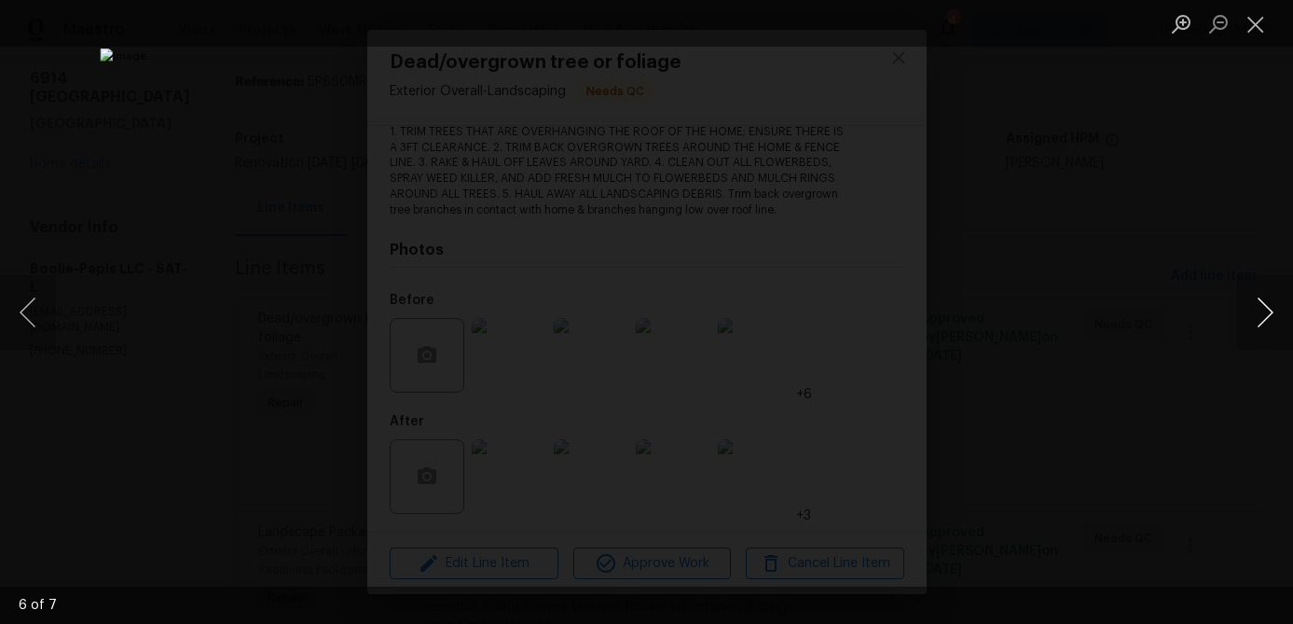
click at [1261, 315] on button "Next image" at bounding box center [1265, 312] width 56 height 75
click at [1250, 36] on button "Close lightbox" at bounding box center [1255, 23] width 37 height 33
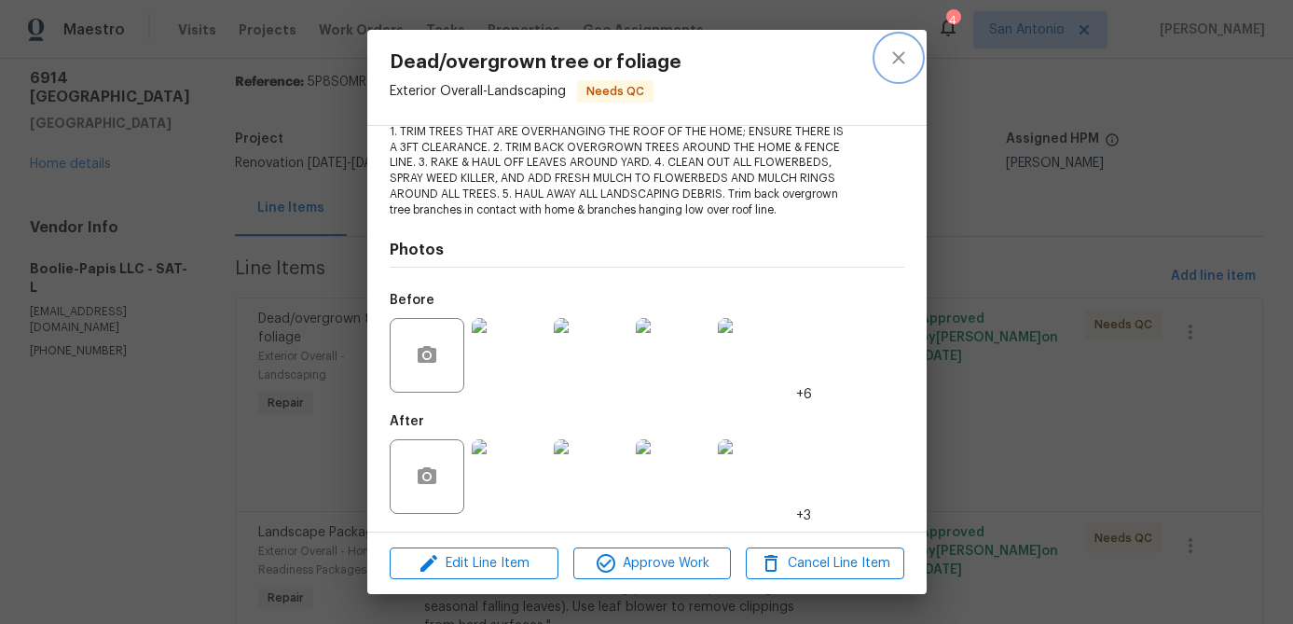
click at [895, 60] on icon "close" at bounding box center [898, 57] width 12 height 12
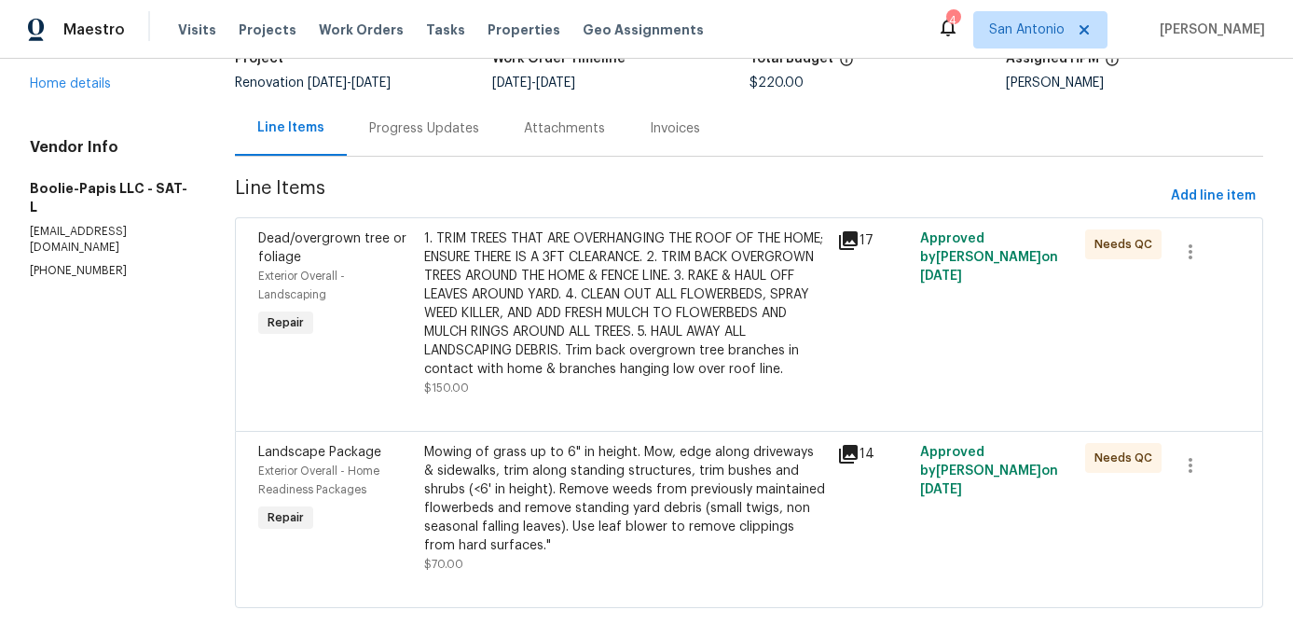
scroll to position [178, 0]
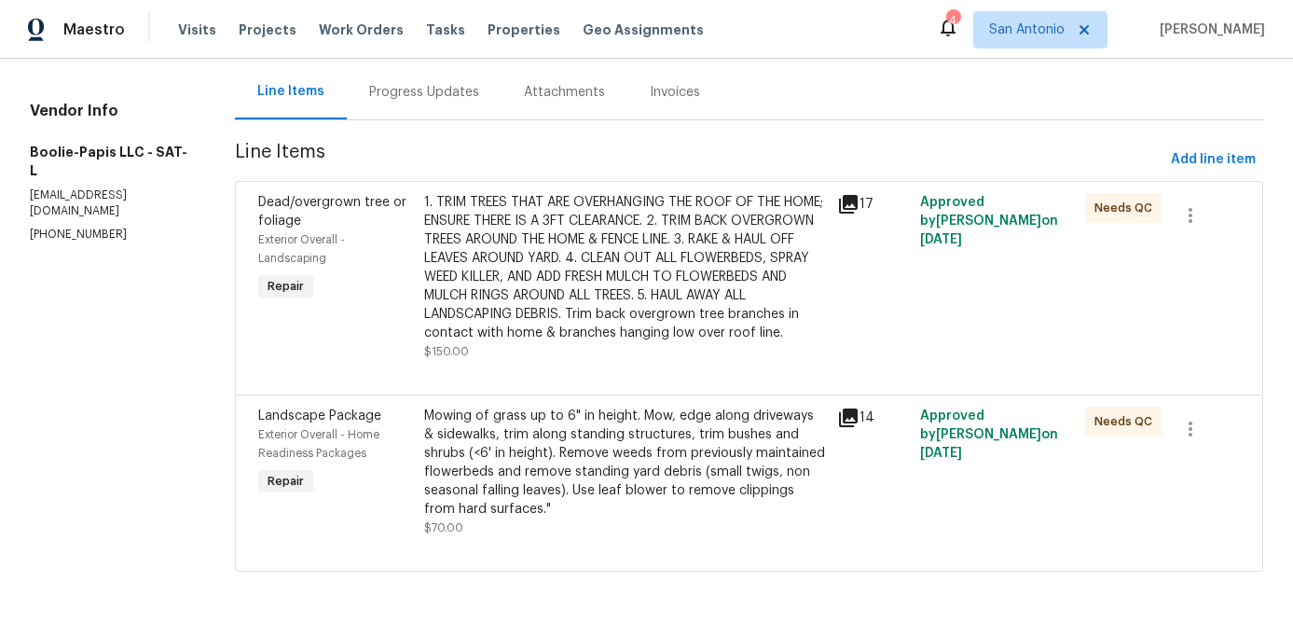
click at [469, 431] on div "Mowing of grass up to 6" in height. Mow, edge along driveways & sidewalks, trim…" at bounding box center [625, 463] width 403 height 112
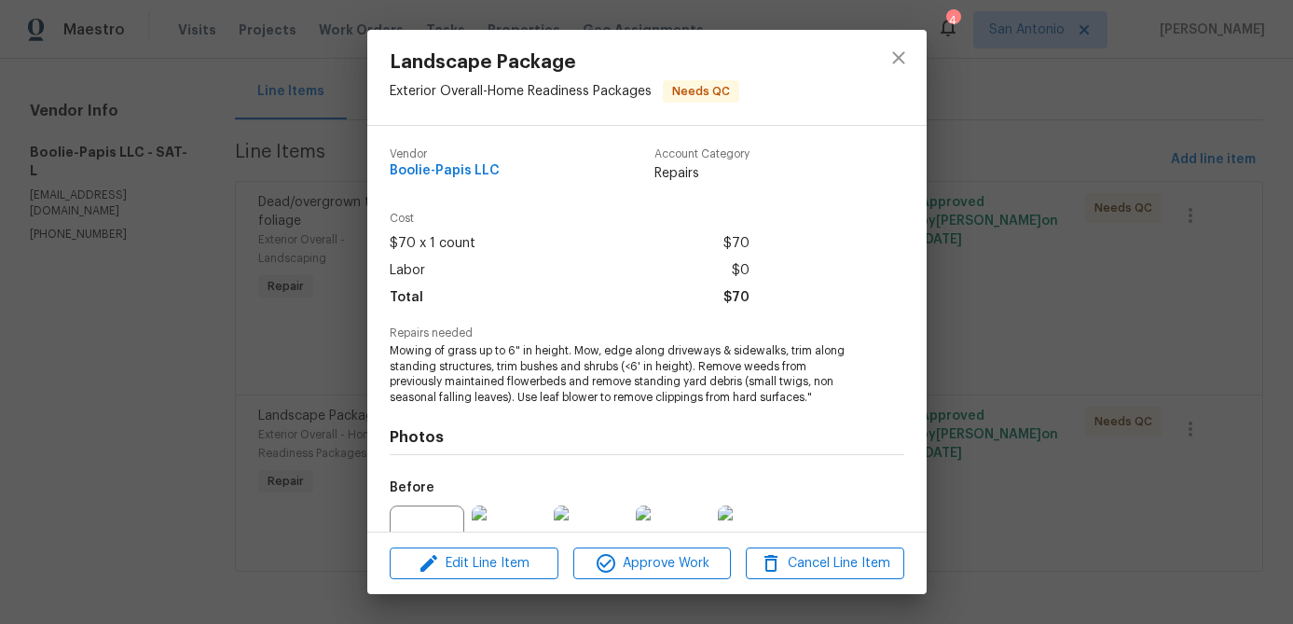
scroll to position [188, 0]
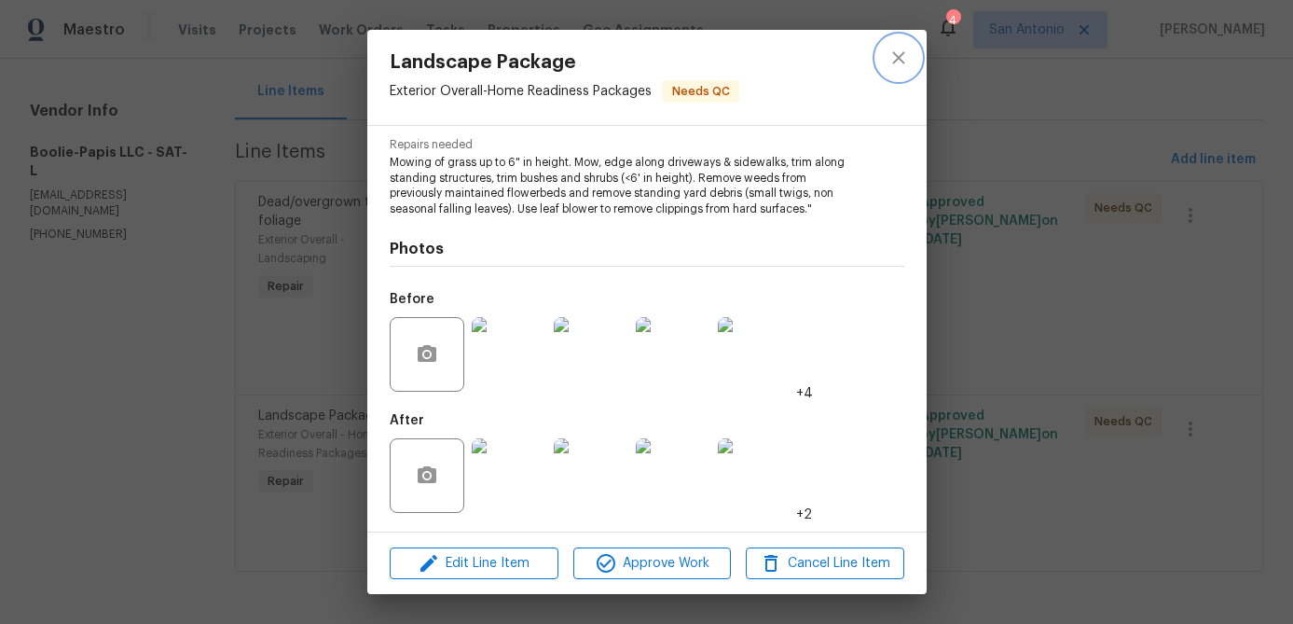
click at [896, 63] on icon "close" at bounding box center [899, 58] width 22 height 22
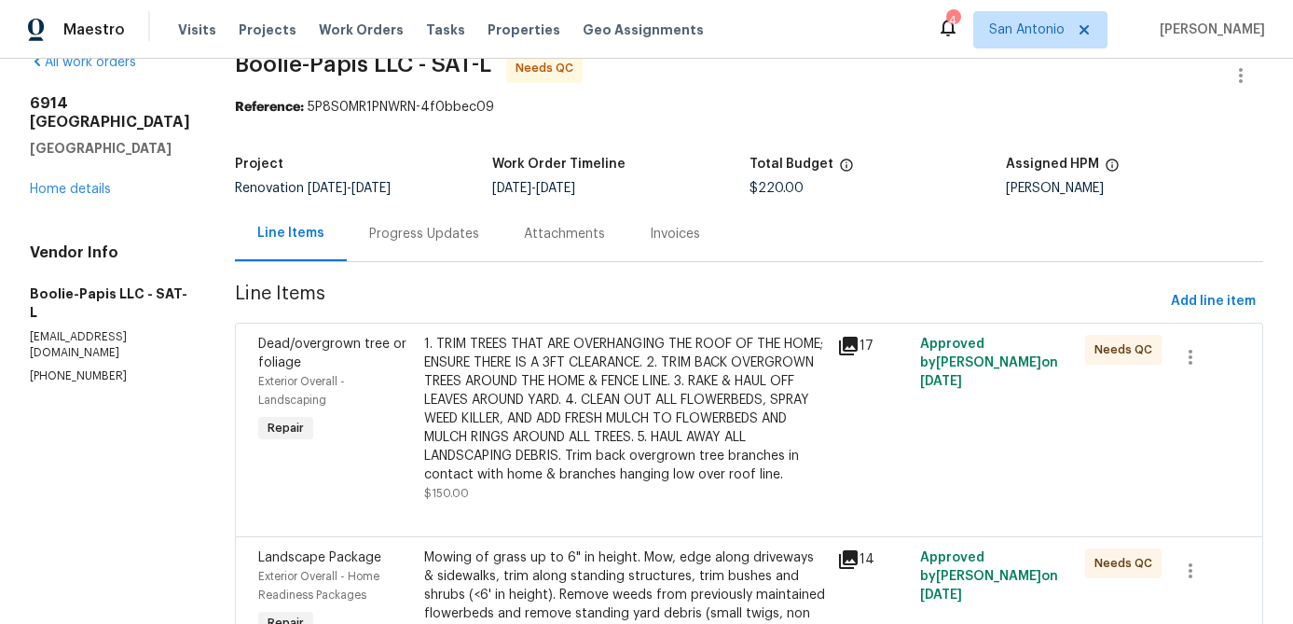
scroll to position [0, 0]
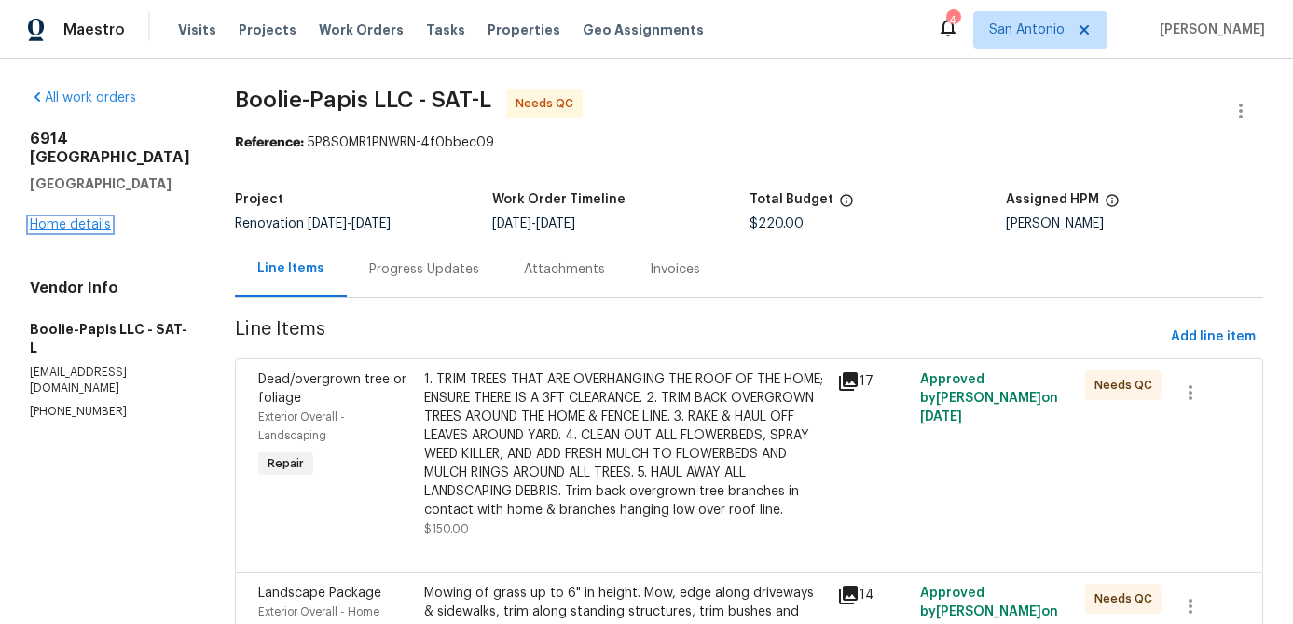
click at [92, 226] on link "Home details" at bounding box center [70, 224] width 81 height 13
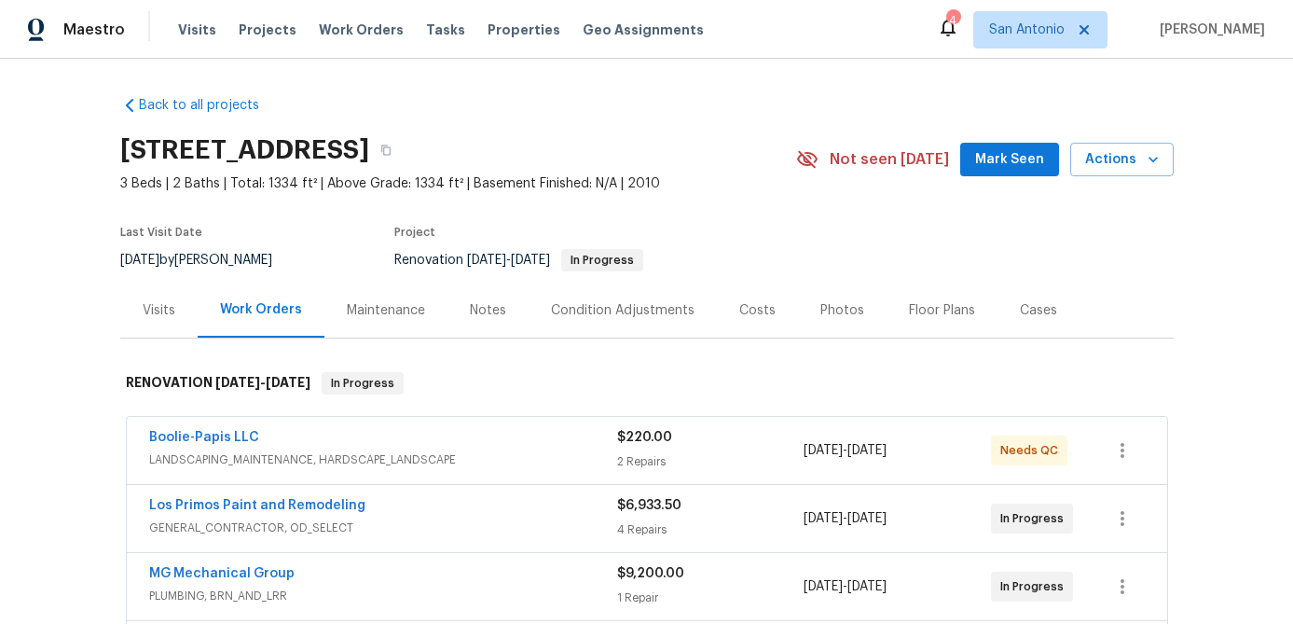
click at [1044, 149] on span "Mark Seen" at bounding box center [1009, 159] width 69 height 23
click at [1129, 159] on span "Actions" at bounding box center [1122, 159] width 74 height 23
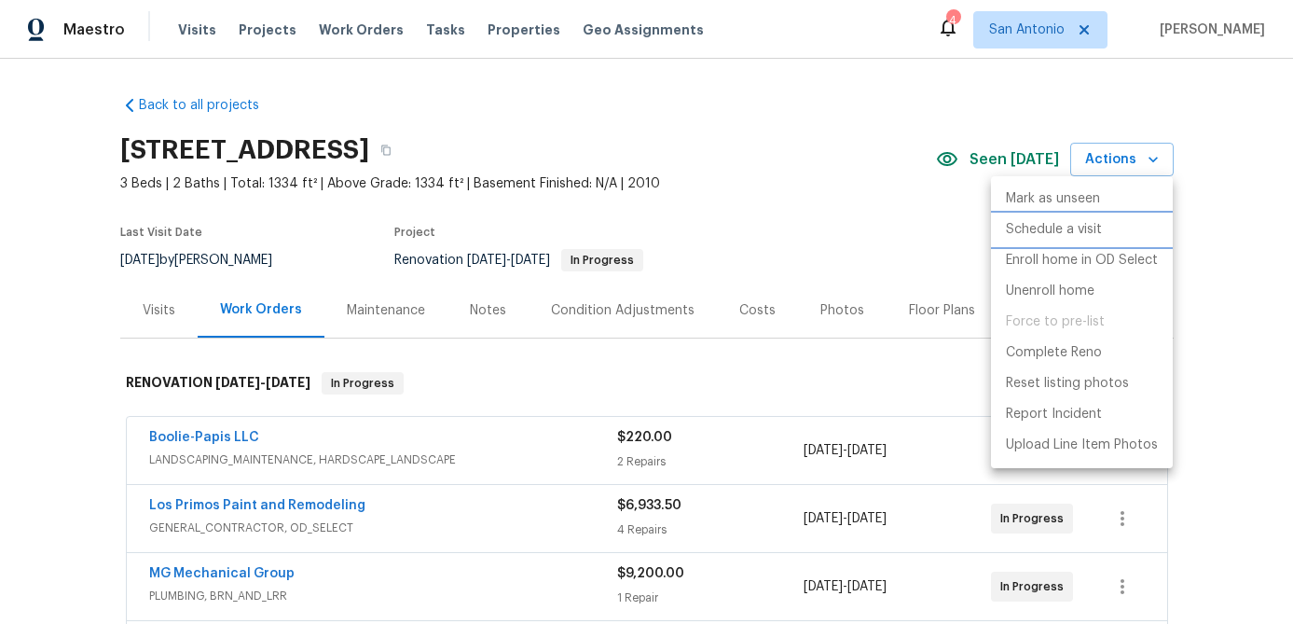
click at [1062, 234] on p "Schedule a visit" at bounding box center [1054, 230] width 96 height 20
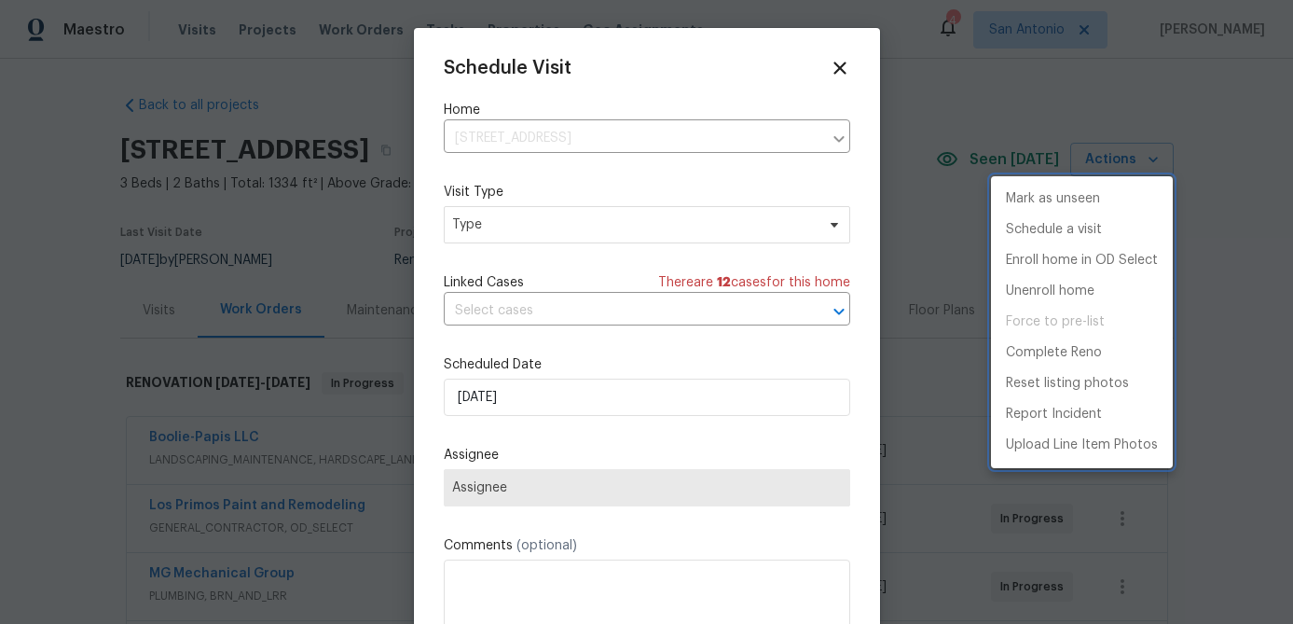
click at [542, 231] on div at bounding box center [646, 312] width 1293 height 624
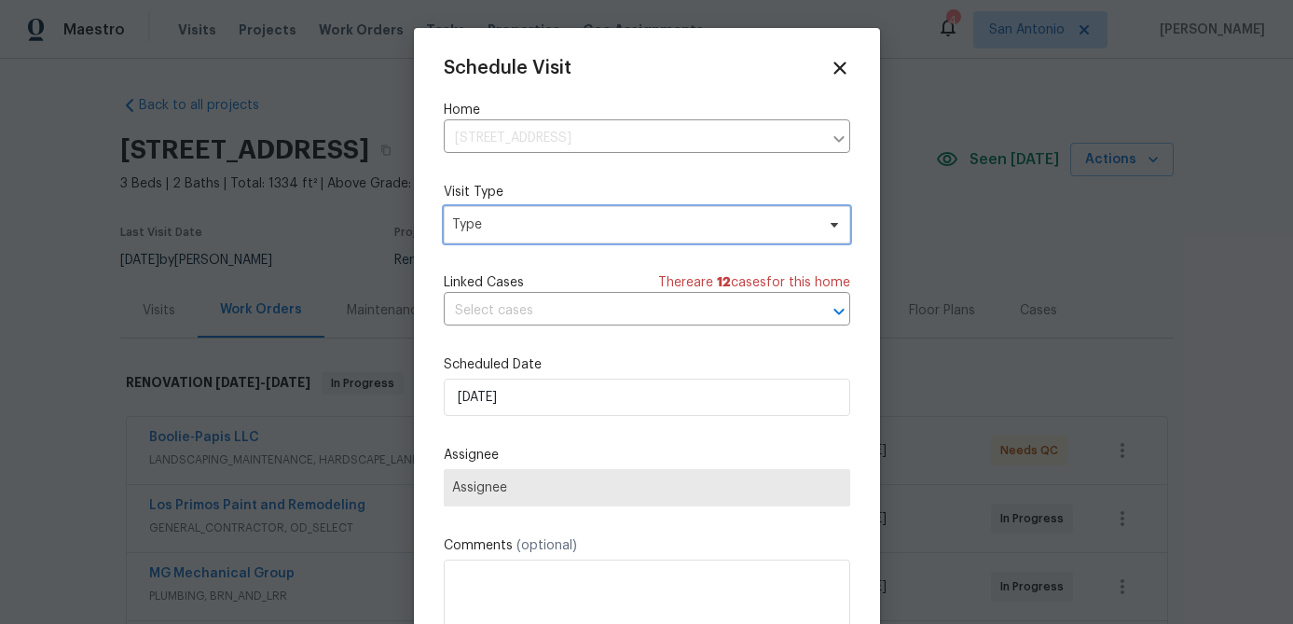
click at [542, 231] on span "Type" at bounding box center [633, 224] width 363 height 19
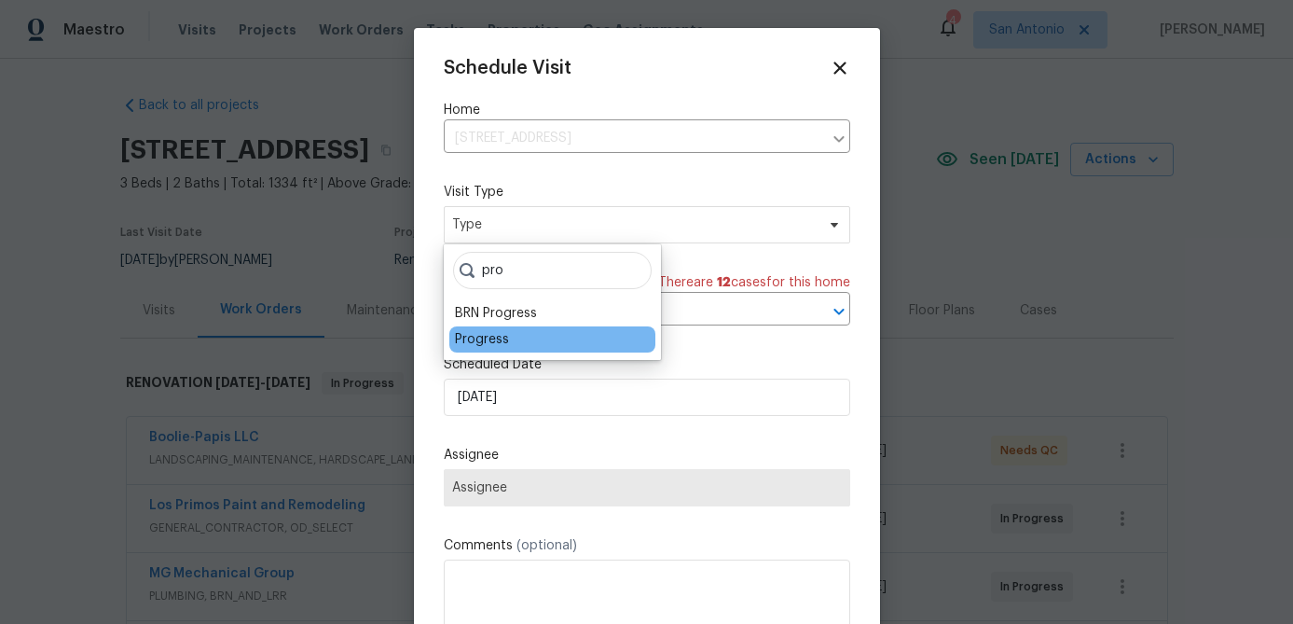
type input "pro"
click at [469, 343] on div "Progress" at bounding box center [482, 339] width 54 height 19
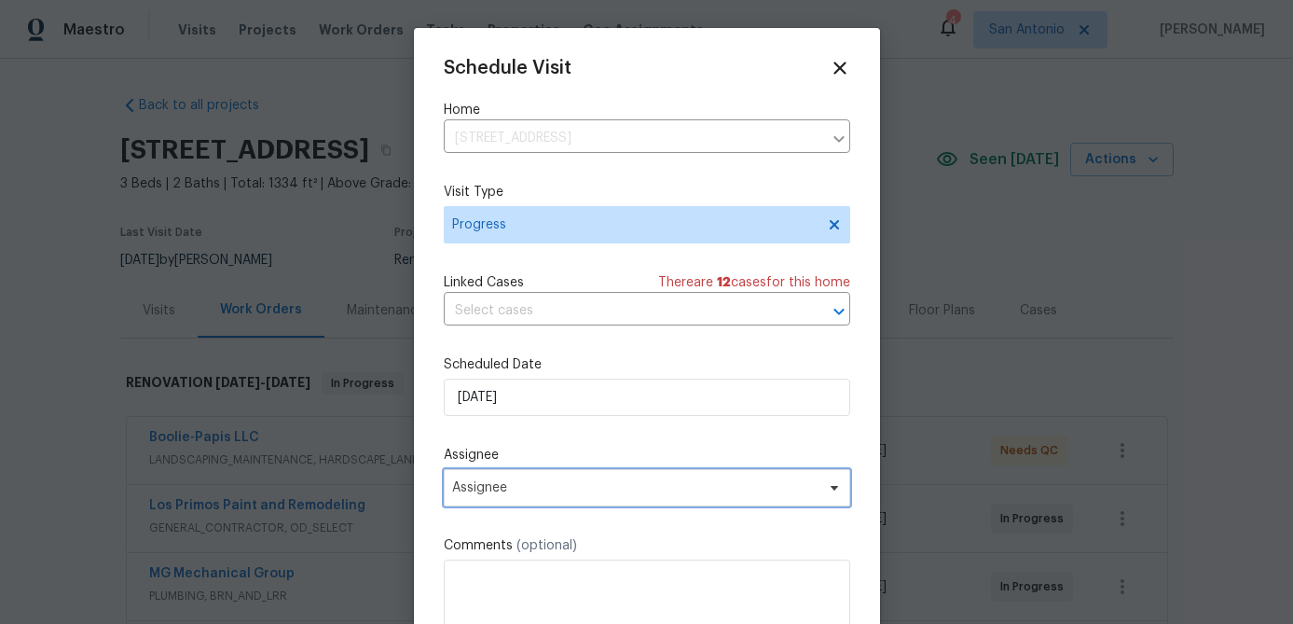
click at [512, 487] on span "Assignee" at bounding box center [635, 487] width 366 height 15
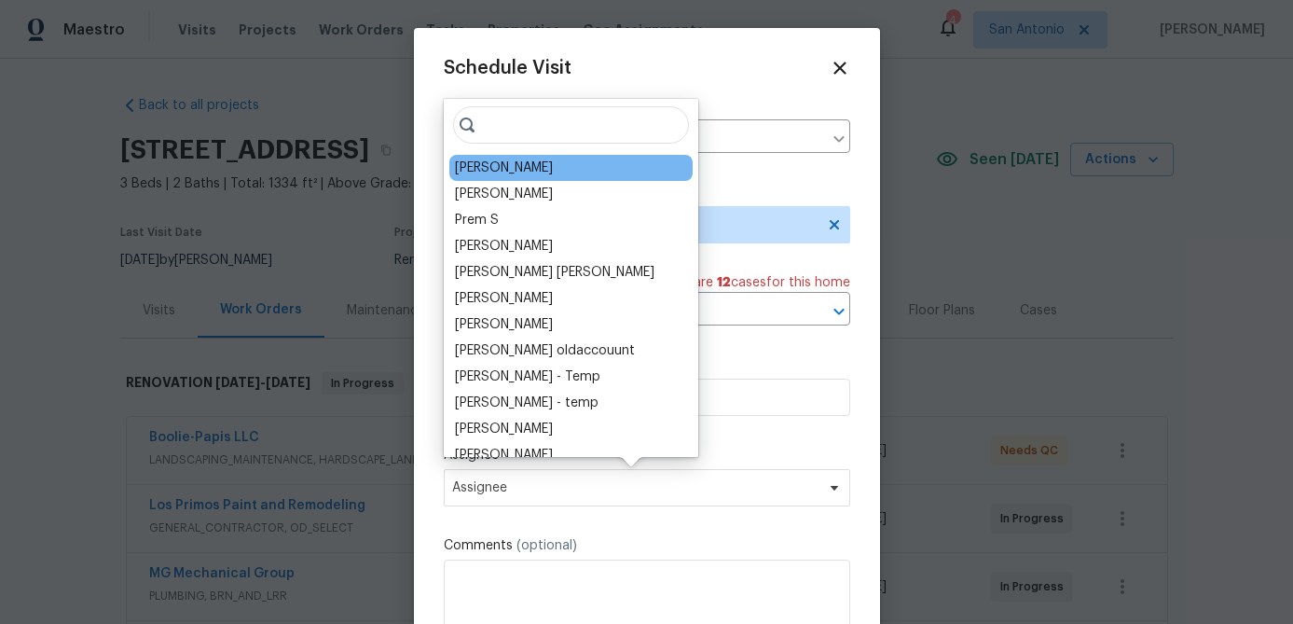
click at [496, 172] on div "[PERSON_NAME]" at bounding box center [504, 168] width 98 height 19
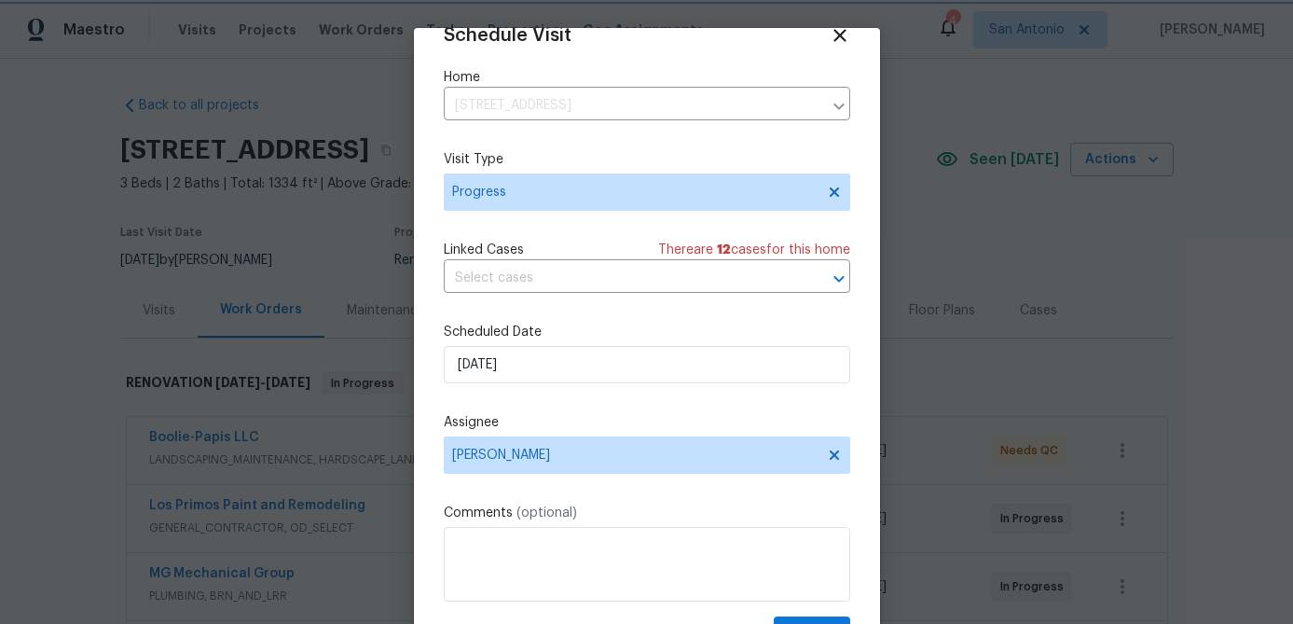
scroll to position [85, 0]
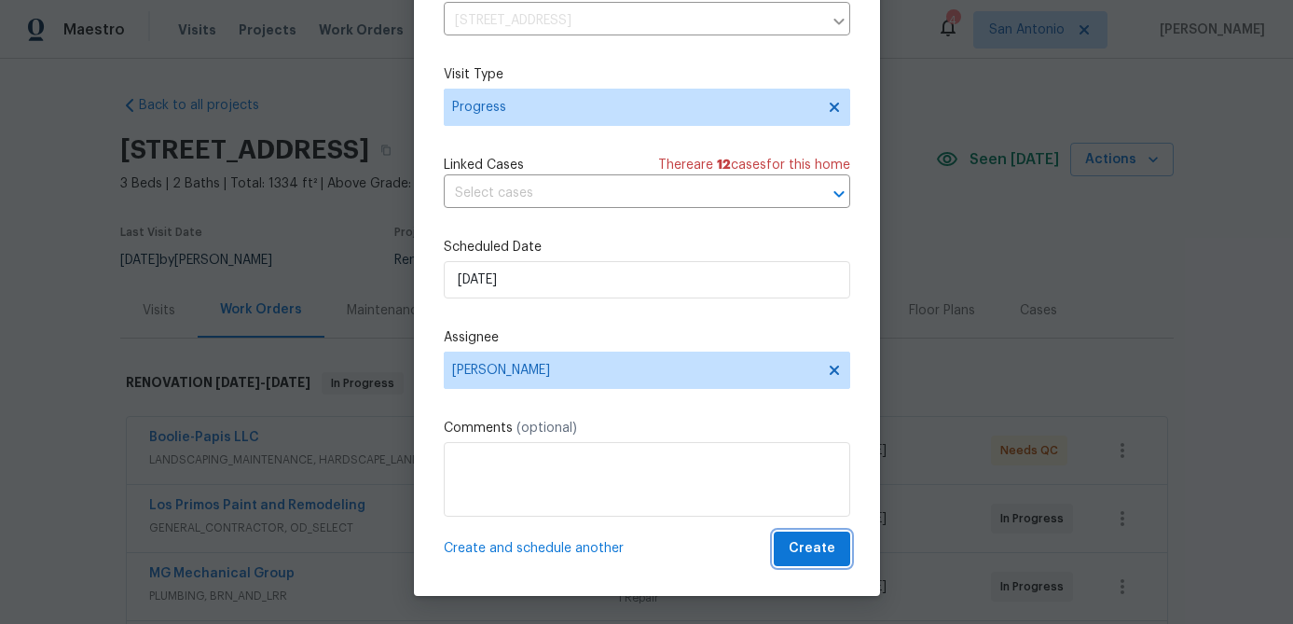
click at [822, 564] on button "Create" at bounding box center [812, 549] width 76 height 35
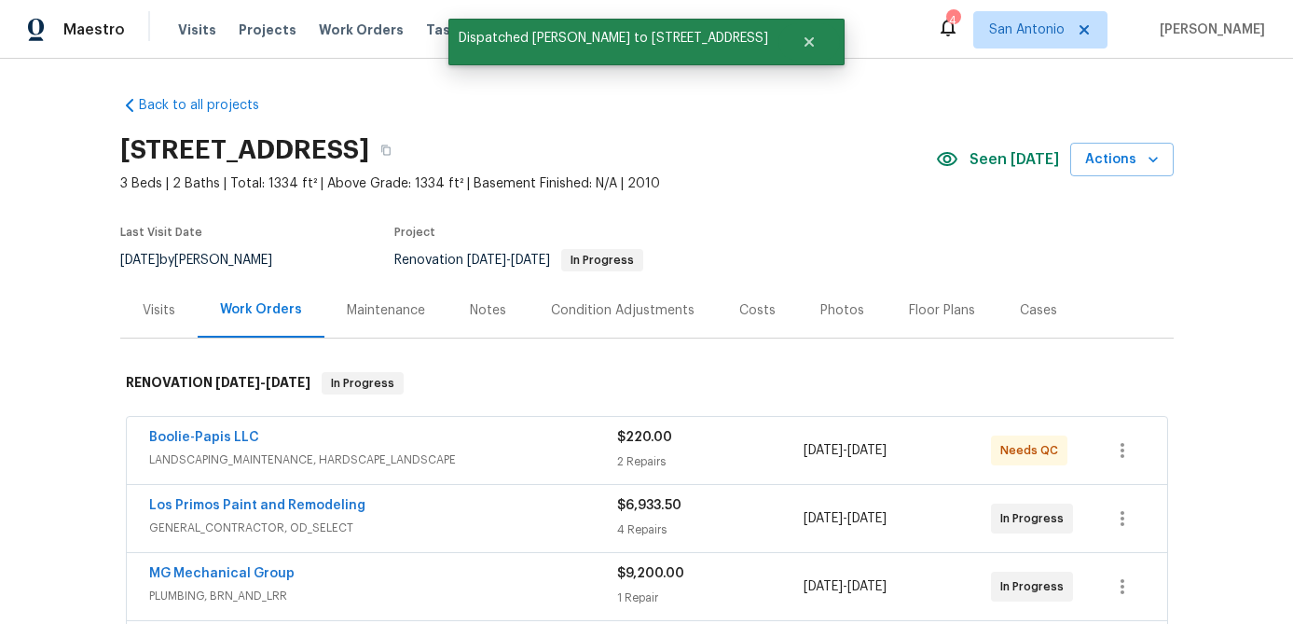
scroll to position [0, 0]
click at [479, 314] on div "Notes" at bounding box center [488, 310] width 36 height 19
